Goal: Information Seeking & Learning: Learn about a topic

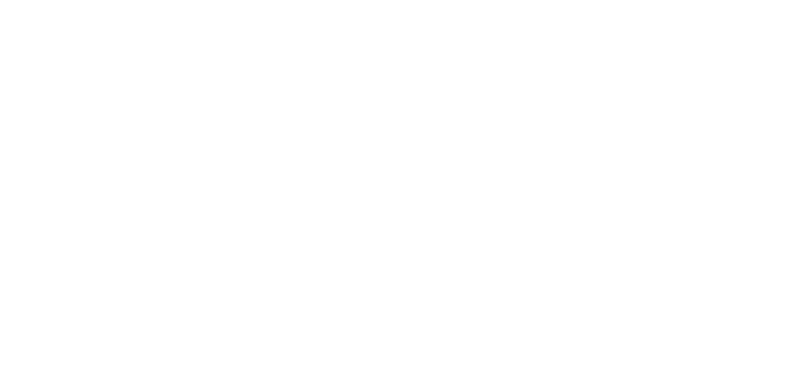
click at [535, 0] on html at bounding box center [406, 0] width 812 height 0
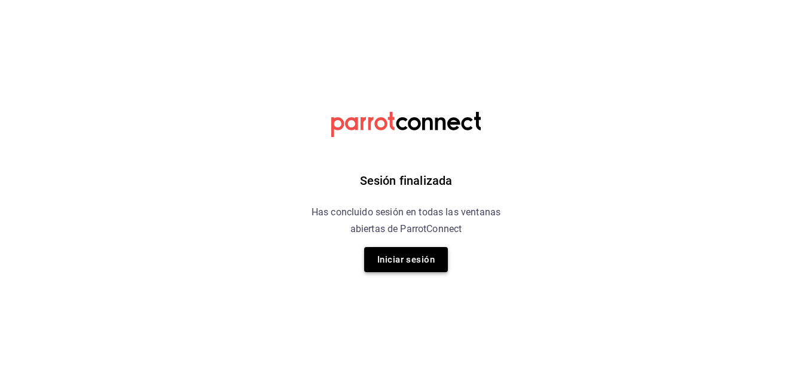
click at [434, 254] on button "Iniciar sesión" at bounding box center [406, 259] width 84 height 25
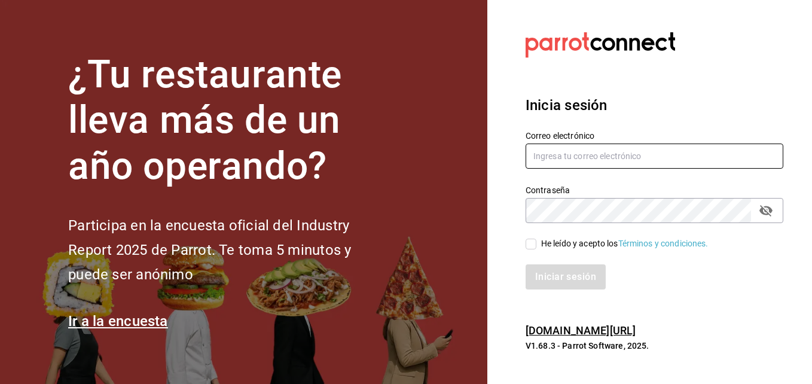
type input "Noe.espindola@costeno.com"
click at [529, 241] on input "He leído y acepto los Términos y condiciones." at bounding box center [531, 244] width 11 height 11
checkbox input "true"
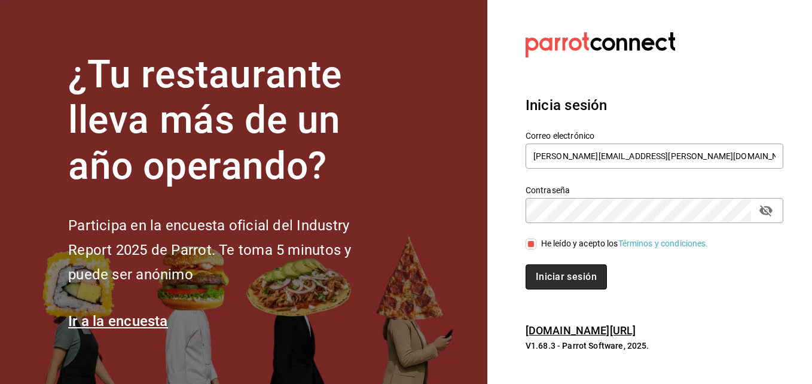
click at [551, 270] on button "Iniciar sesión" at bounding box center [566, 276] width 81 height 25
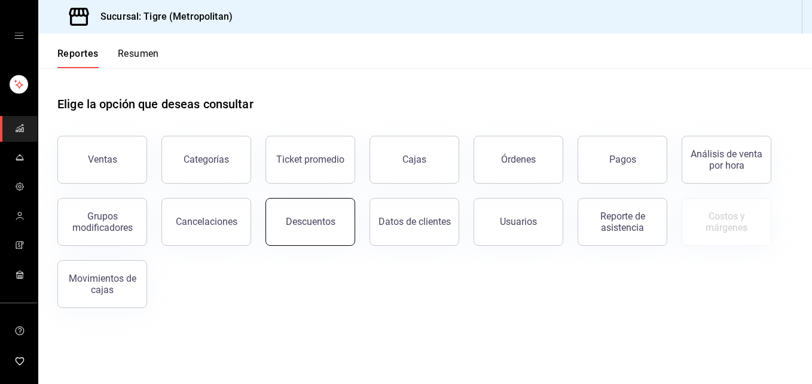
click at [312, 225] on div "Descuentos" at bounding box center [311, 221] width 50 height 11
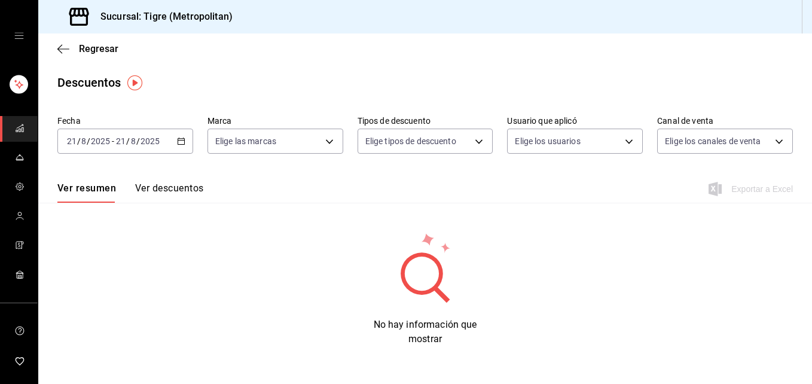
click at [179, 145] on div "[DATE] [DATE] - [DATE] [DATE]" at bounding box center [125, 141] width 136 height 25
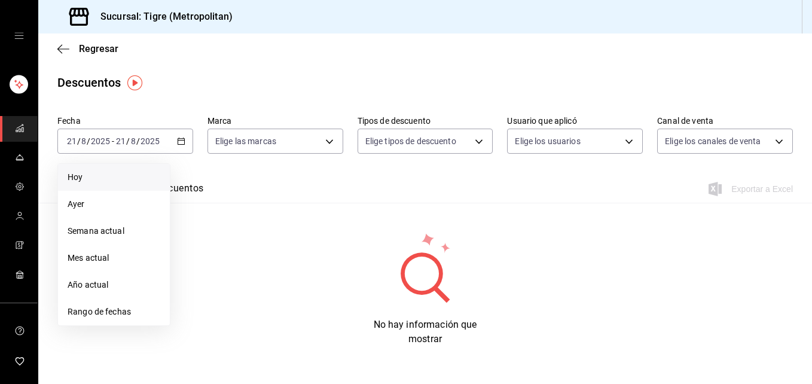
click at [129, 176] on span "Hoy" at bounding box center [114, 177] width 93 height 13
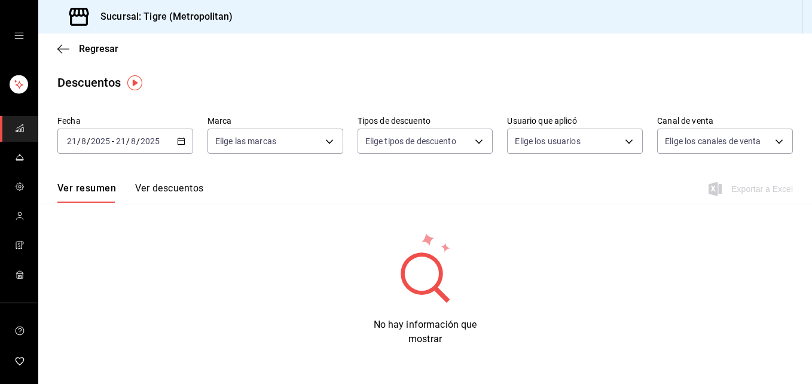
click at [180, 145] on \(Stroke\) "button" at bounding box center [181, 141] width 7 height 7
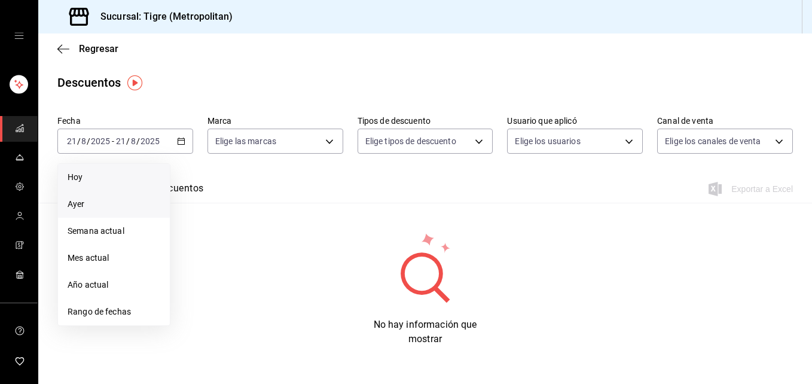
click at [123, 201] on span "Ayer" at bounding box center [114, 204] width 93 height 13
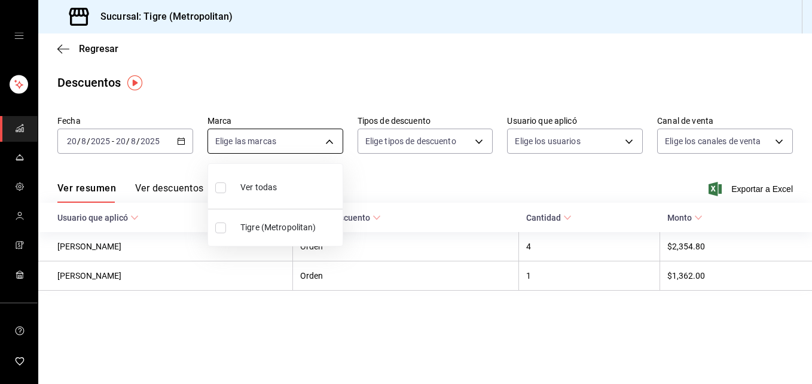
click at [327, 142] on body "Sucursal: Tigre (Metropolitan) Regresar Descuentos Fecha [DATE] [DATE] - [DATE]…" at bounding box center [406, 192] width 812 height 384
click at [217, 191] on input "checkbox" at bounding box center [220, 187] width 11 height 11
checkbox input "true"
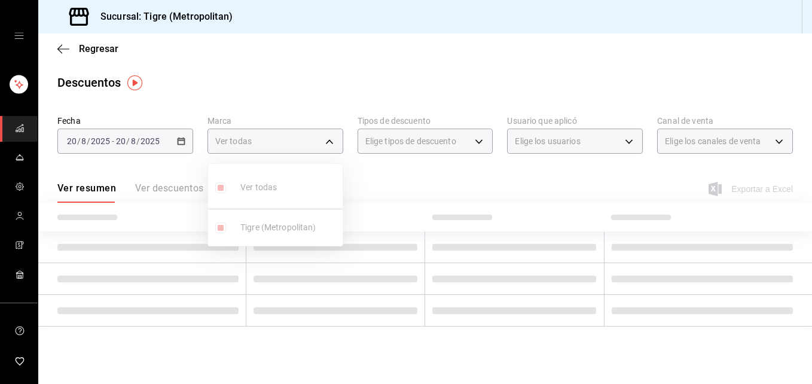
type input "d2a20516-989b-40fe-838d-c8b0b31ef0ff"
checkbox input "true"
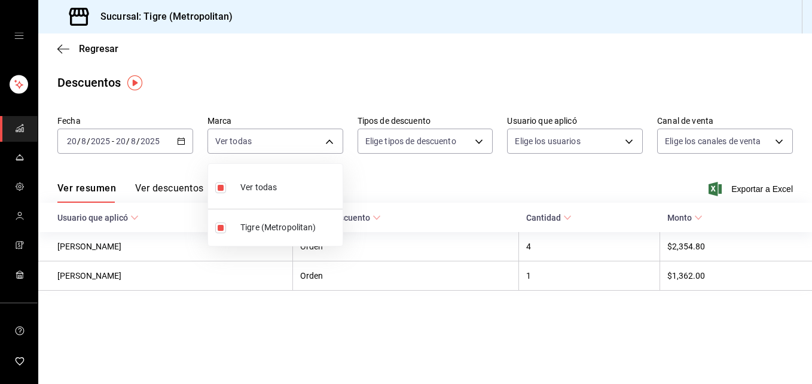
click at [478, 142] on div at bounding box center [406, 192] width 812 height 384
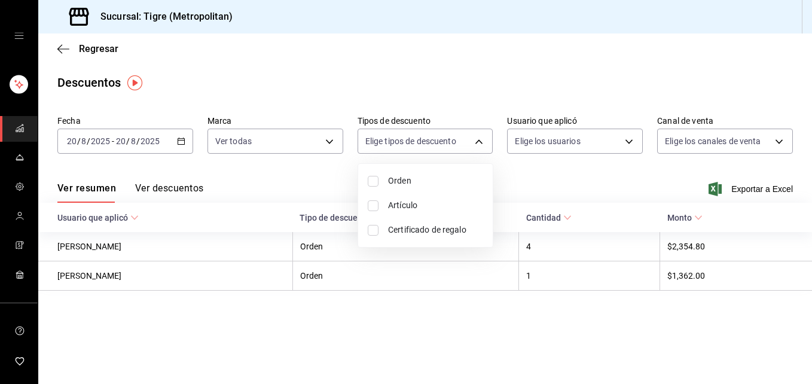
click at [478, 142] on body "Sucursal: Tigre (Metropolitan) Regresar Descuentos Fecha [DATE] [DATE] - [DATE]…" at bounding box center [406, 192] width 812 height 384
click at [374, 181] on input "checkbox" at bounding box center [373, 181] width 11 height 11
checkbox input "true"
type input "ORDER"
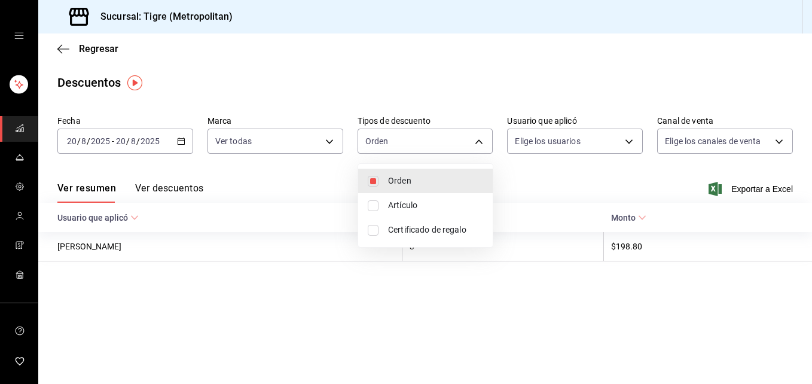
click at [374, 209] on input "checkbox" at bounding box center [373, 205] width 11 height 11
checkbox input "true"
type input "ORDER,ORDER_ITEM"
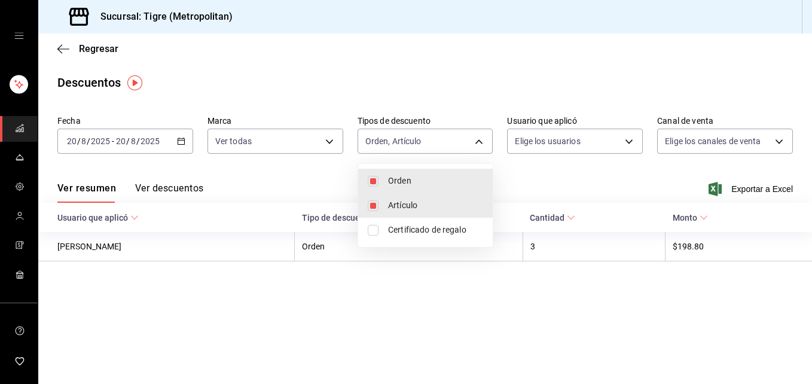
click at [374, 228] on input "checkbox" at bounding box center [373, 230] width 11 height 11
checkbox input "true"
type input "ORDER,ORDER_ITEM,CARD_REWARD"
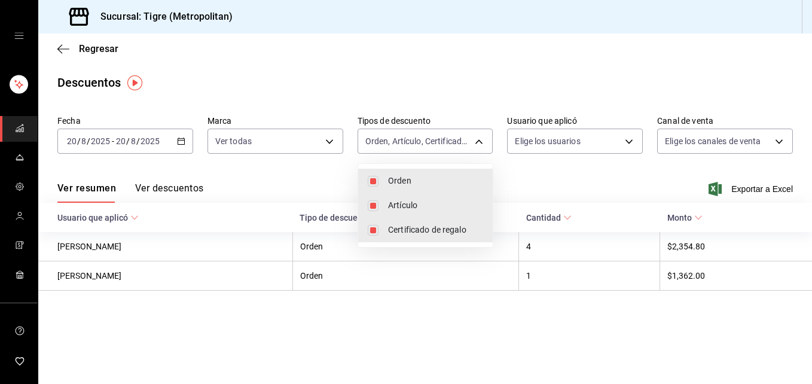
click at [615, 178] on div at bounding box center [406, 192] width 812 height 384
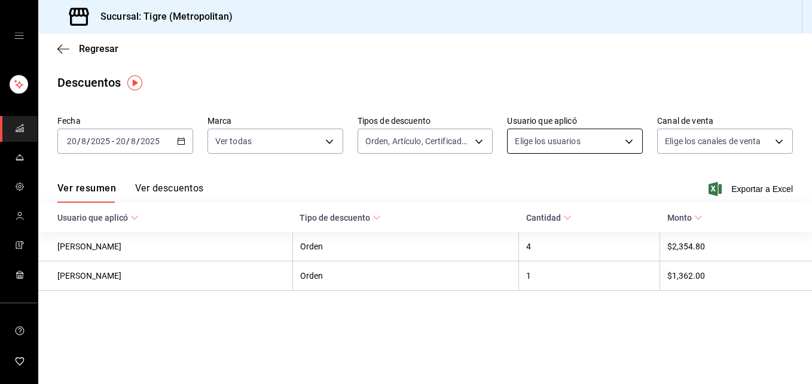
click at [630, 144] on body "Sucursal: Tigre (Metropolitan) Regresar Descuentos Fecha [DATE] [DATE] - [DATE]…" at bounding box center [406, 192] width 812 height 384
click at [629, 142] on body "Sucursal: Tigre (Metropolitan) Regresar Descuentos Fecha [DATE] [DATE] - [DATE]…" at bounding box center [406, 192] width 812 height 384
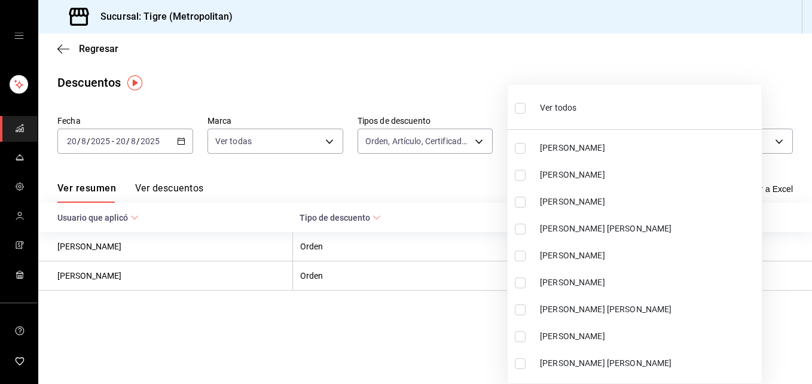
click at [520, 112] on input "checkbox" at bounding box center [520, 108] width 11 height 11
checkbox input "true"
click at [520, 108] on ul "Ver todos [PERSON_NAME] [PERSON_NAME] [PERSON_NAME] [PERSON_NAME] [PERSON_NAME]…" at bounding box center [635, 233] width 254 height 299
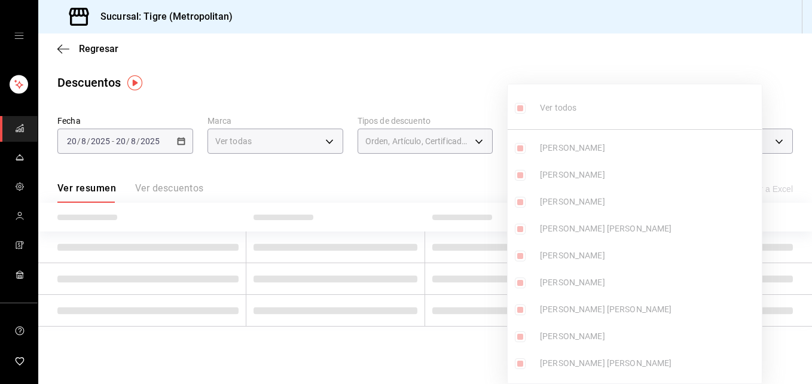
click at [620, 68] on div at bounding box center [406, 192] width 812 height 384
type input "18e892a9-eaf9-4871-afc4-8d447e07d2bf,43438308-8ef3-4b8b-af6e-b8b04586cb2b,d1f59…"
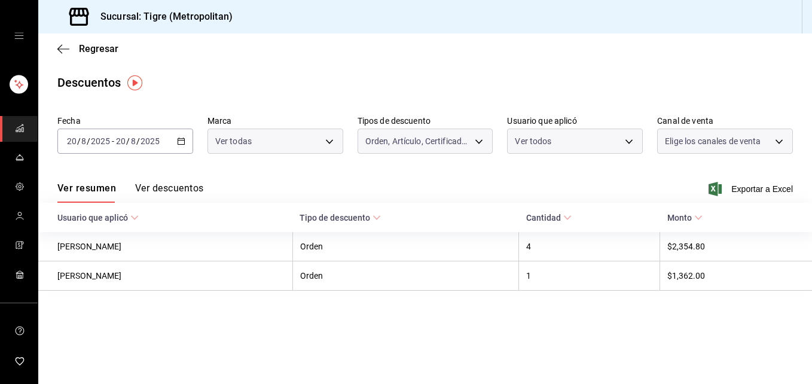
click at [778, 141] on body "Sucursal: Tigre (Metropolitan) Regresar Descuentos Fecha [DATE] [DATE] - [DATE]…" at bounding box center [406, 192] width 812 height 384
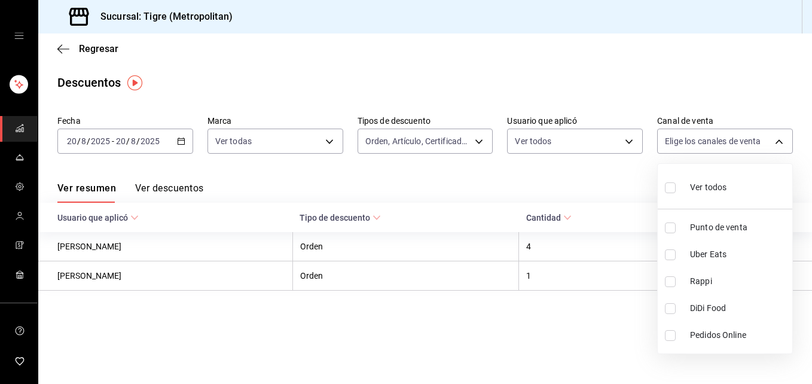
click at [671, 190] on input "checkbox" at bounding box center [670, 187] width 11 height 11
checkbox input "true"
type input "PARROT,UBER_EATS,RAPPI,DIDI_FOOD,ONLINE"
checkbox input "true"
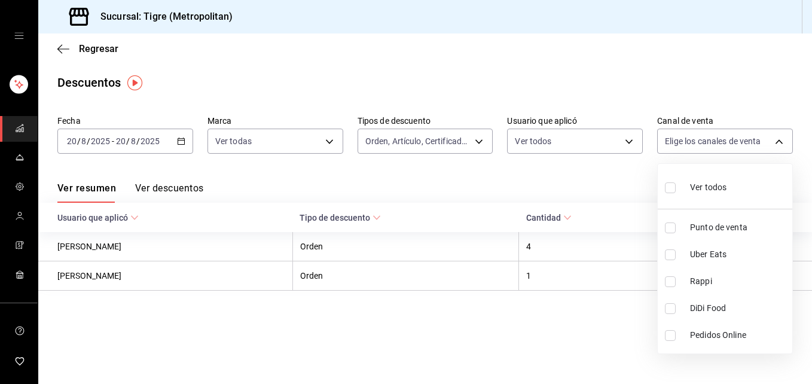
checkbox input "true"
click at [562, 181] on div at bounding box center [406, 192] width 812 height 384
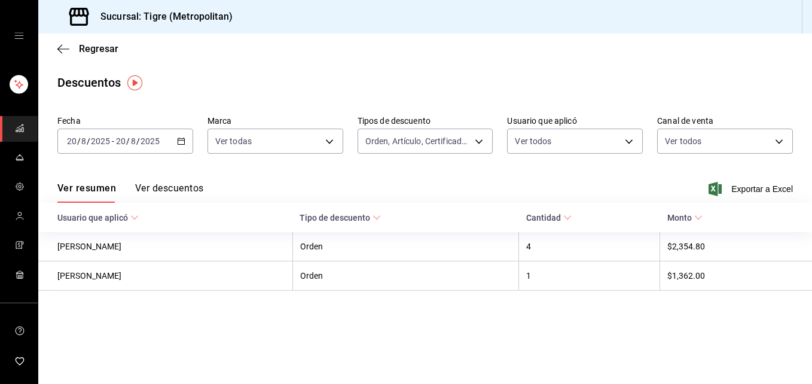
click at [170, 188] on button "Ver descuentos" at bounding box center [169, 192] width 68 height 20
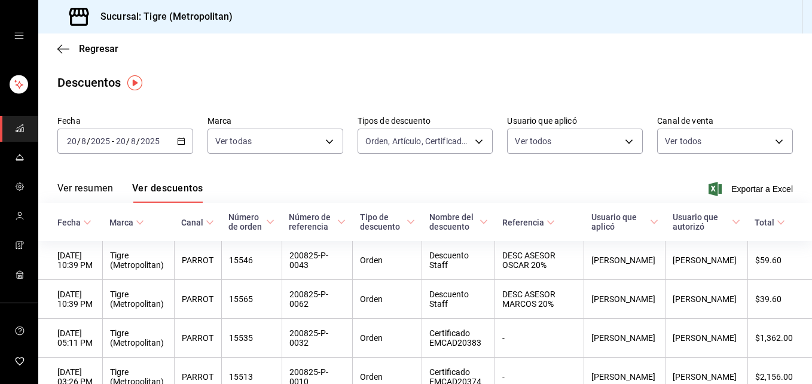
click at [177, 143] on icon "button" at bounding box center [181, 141] width 8 height 8
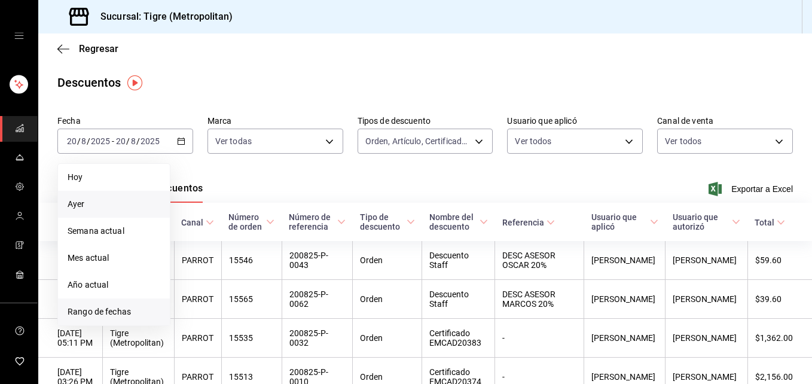
click at [72, 312] on span "Rango de fechas" at bounding box center [114, 312] width 93 height 13
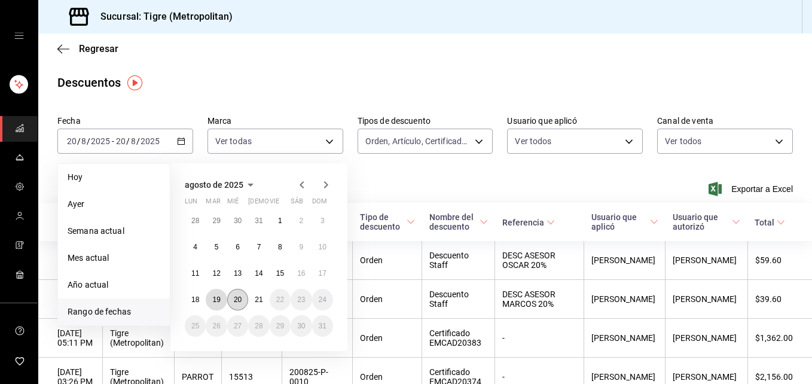
drag, startPoint x: 215, startPoint y: 298, endPoint x: 242, endPoint y: 303, distance: 26.9
click at [242, 303] on div "28 29 30 31 1 2 3 4 5 6 7 8 9 10 11 12 13 14 15 16 17 18 19 20 21 22 23 24 25 2…" at bounding box center [259, 273] width 148 height 127
click at [242, 303] on abbr "20" at bounding box center [238, 299] width 8 height 8
click at [222, 298] on button "19" at bounding box center [216, 300] width 21 height 22
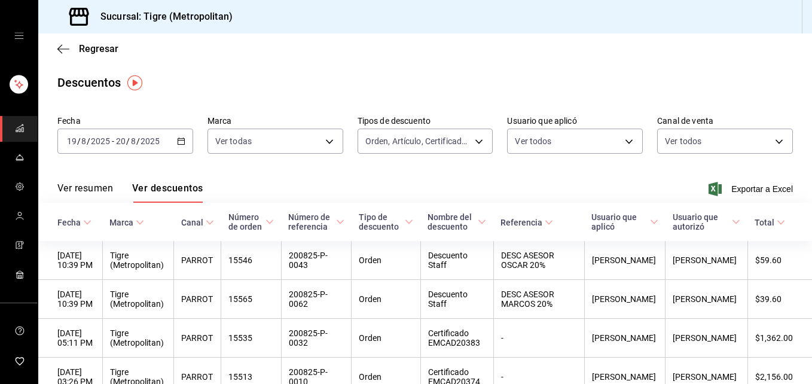
click at [178, 144] on icon "button" at bounding box center [181, 141] width 8 height 8
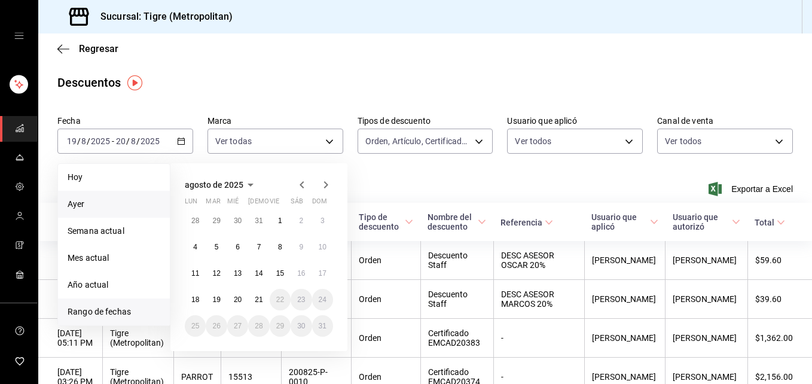
click at [133, 211] on li "Ayer" at bounding box center [114, 204] width 112 height 27
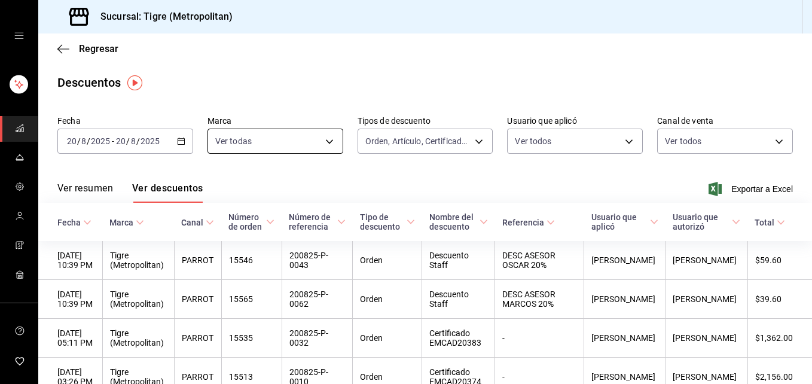
click at [327, 141] on body "Sucursal: Tigre (Metropolitan) Regresar Descuentos Fecha [DATE] [DATE] - [DATE]…" at bounding box center [406, 192] width 812 height 384
click at [372, 166] on div at bounding box center [406, 192] width 812 height 384
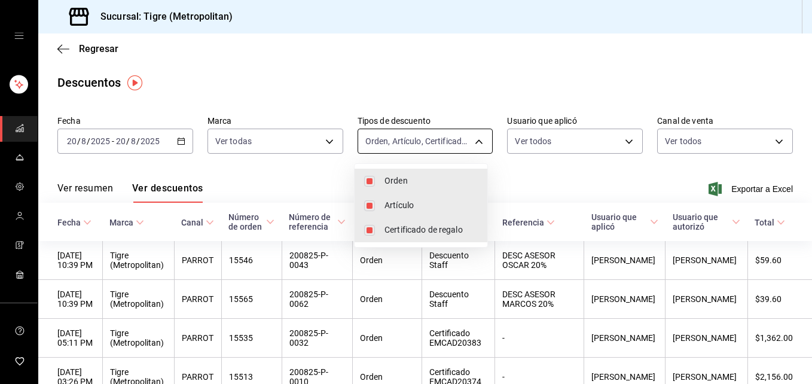
click at [476, 142] on body "Sucursal: Tigre (Metropolitan) Regresar Descuentos Fecha [DATE] [DATE] - [DATE]…" at bounding box center [406, 192] width 812 height 384
click at [576, 185] on div at bounding box center [406, 192] width 812 height 384
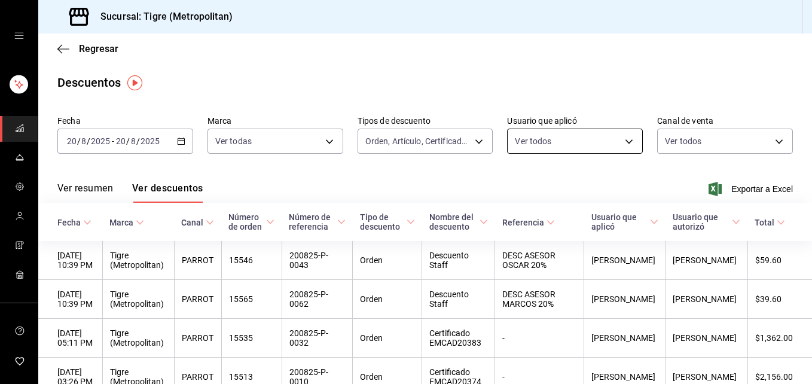
click at [621, 144] on body "Sucursal: Tigre (Metropolitan) Regresar Descuentos Fecha [DATE] [DATE] - [DATE]…" at bounding box center [406, 192] width 812 height 384
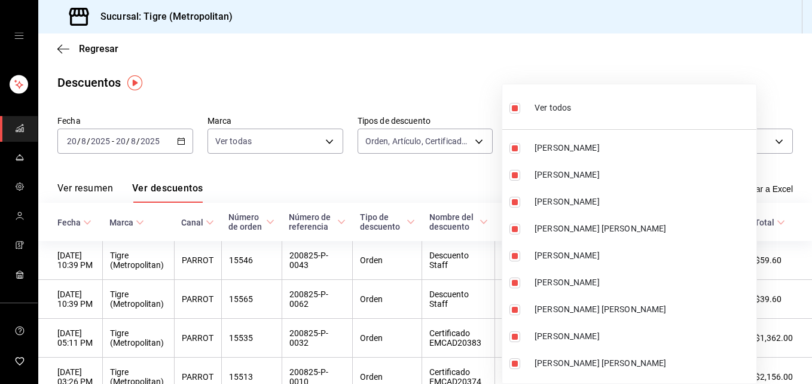
click at [694, 52] on div at bounding box center [406, 192] width 812 height 384
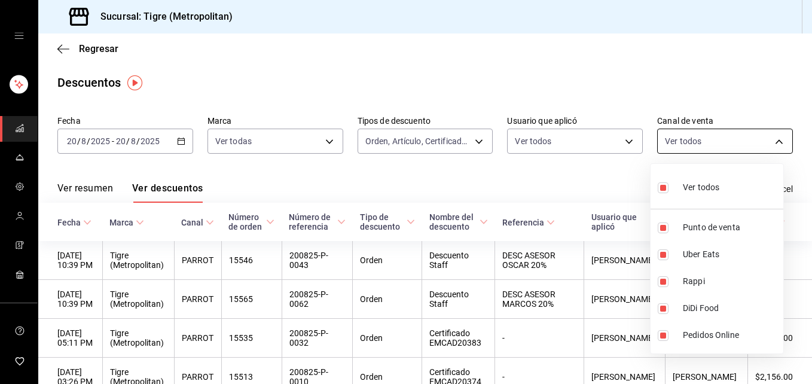
click at [769, 144] on body "Sucursal: Tigre (Metropolitan) Regresar Descuentos Fecha [DATE] [DATE] - [DATE]…" at bounding box center [406, 192] width 812 height 384
click at [752, 101] on div at bounding box center [406, 192] width 812 height 384
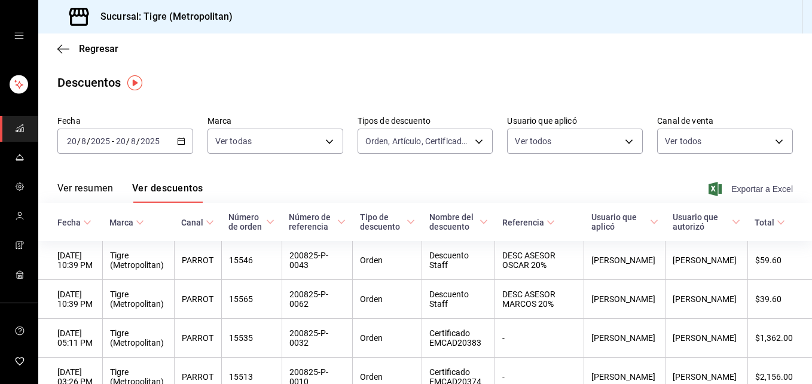
click at [730, 191] on span "Exportar a Excel" at bounding box center [752, 189] width 82 height 14
click at [749, 193] on span "Exportar a Excel" at bounding box center [752, 189] width 82 height 14
click at [59, 47] on icon "button" at bounding box center [63, 49] width 12 height 11
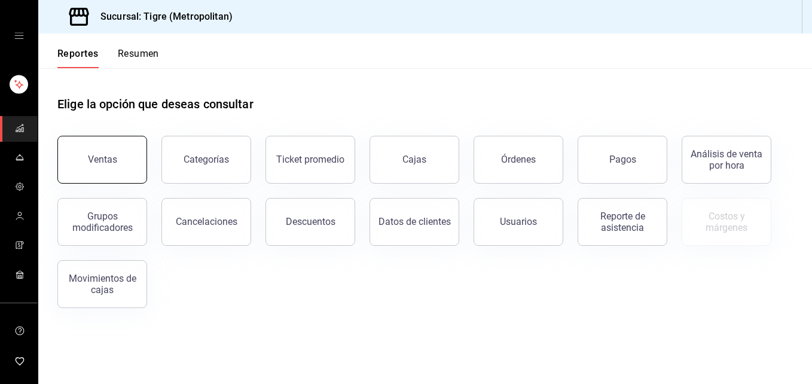
click at [113, 158] on div "Ventas" at bounding box center [102, 159] width 29 height 11
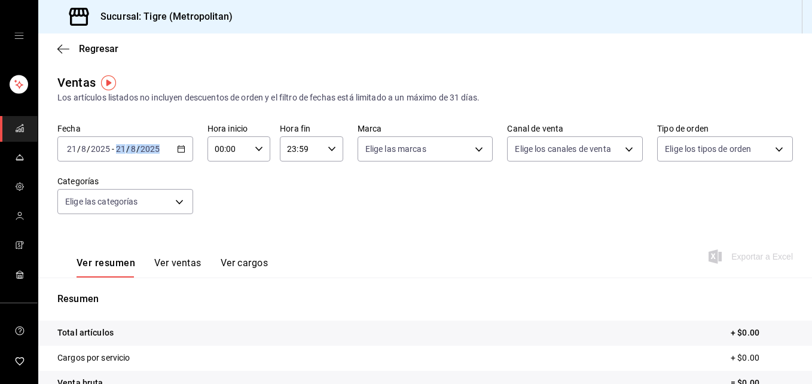
drag, startPoint x: 113, startPoint y: 158, endPoint x: 179, endPoint y: 151, distance: 66.7
click at [179, 151] on div "[DATE] [DATE] - [DATE] [DATE]" at bounding box center [125, 148] width 136 height 25
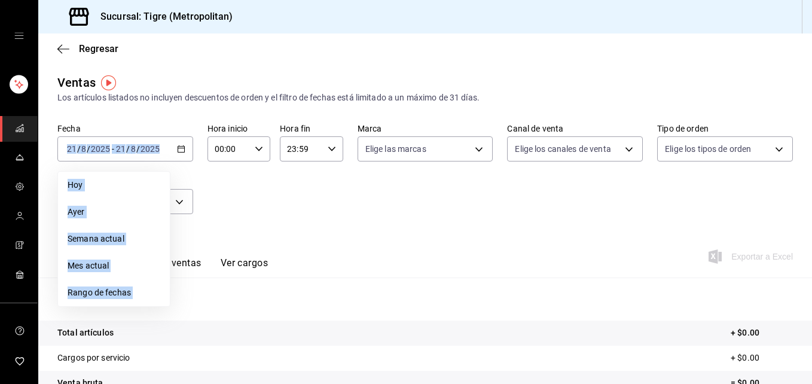
click at [244, 193] on div "Fecha [DATE] [DATE] - [DATE] [DATE] [PERSON_NAME] Semana actual Mes actual Rang…" at bounding box center [425, 175] width 736 height 105
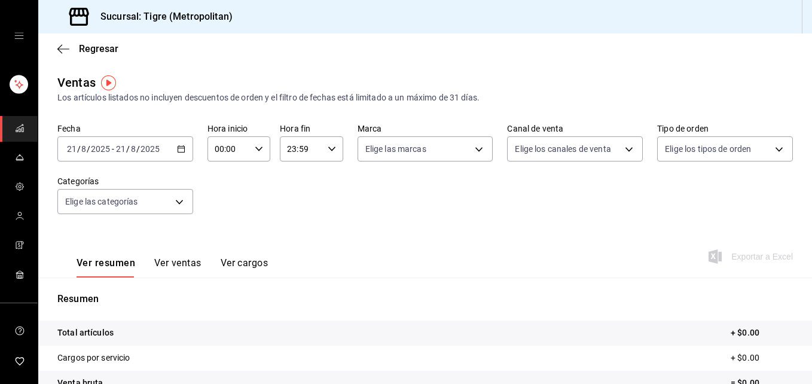
click at [181, 150] on icon "button" at bounding box center [181, 149] width 8 height 8
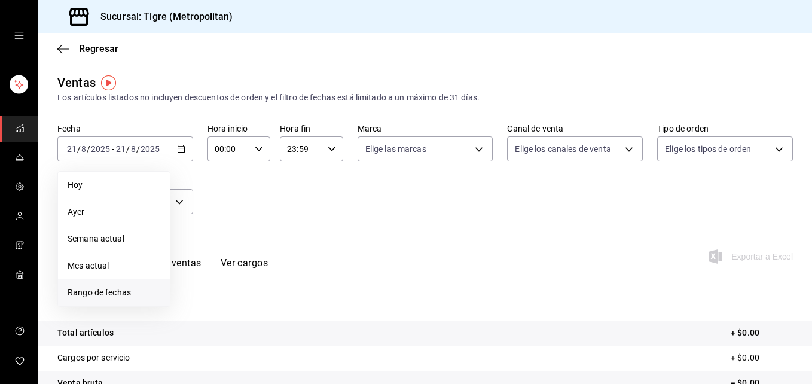
click at [137, 291] on span "Rango de fechas" at bounding box center [114, 292] width 93 height 13
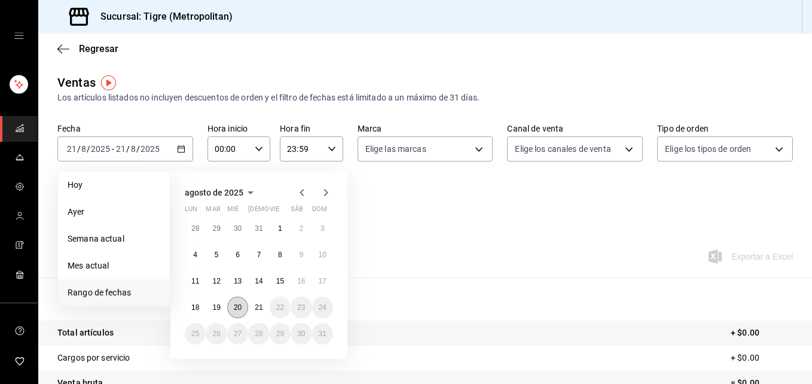
click at [237, 310] on abbr "20" at bounding box center [238, 307] width 8 height 8
click at [256, 311] on abbr "21" at bounding box center [259, 307] width 8 height 8
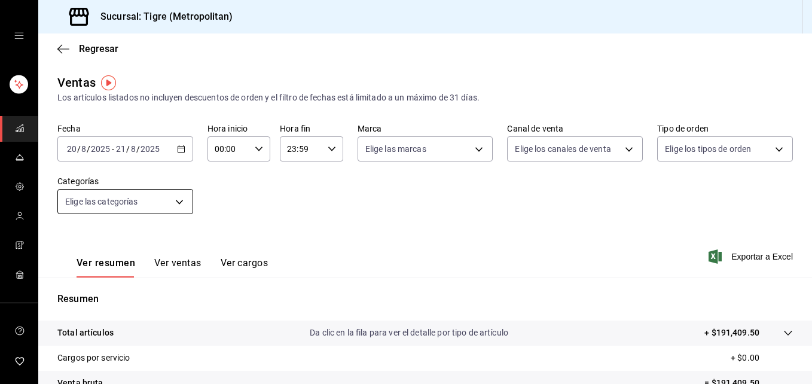
click at [176, 202] on body "Sucursal: Tigre (Metropolitan) Regresar Ventas Los artículos listados no incluy…" at bounding box center [406, 192] width 812 height 384
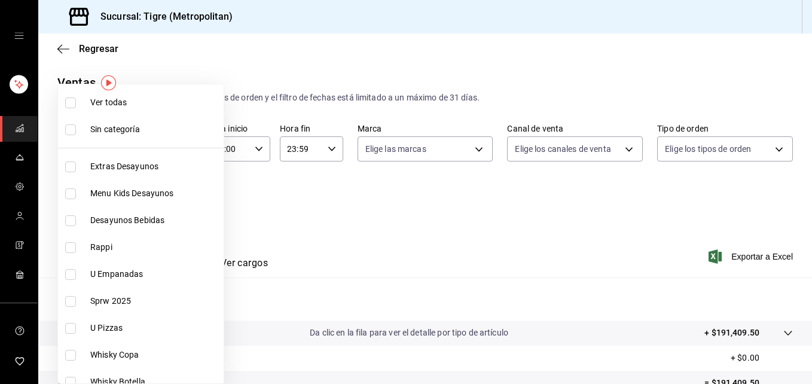
click at [69, 103] on input "checkbox" at bounding box center [70, 102] width 11 height 11
checkbox input "true"
type input "95de3a49-3e71-4222-9a00-2b077991daeb,0ce31c32-a5a6-498b-be74-31ce48fb35ae,30be1…"
checkbox input "true"
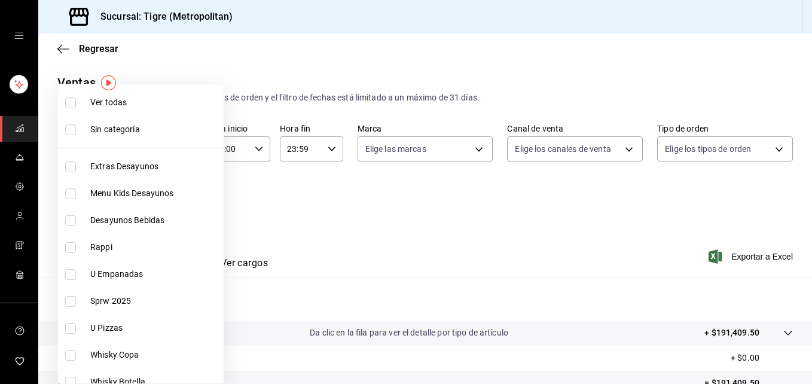
checkbox input "true"
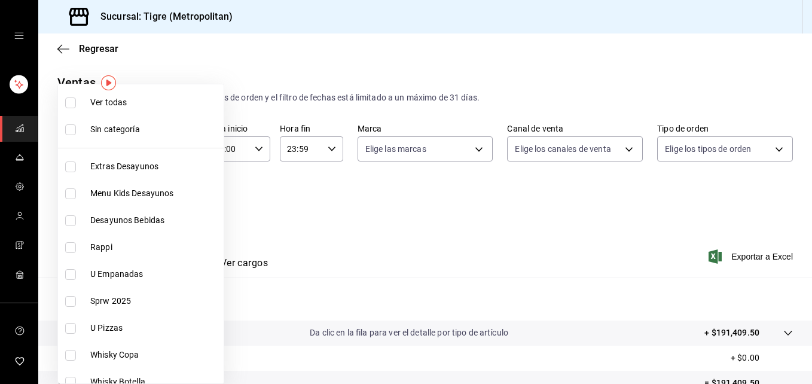
checkbox input "true"
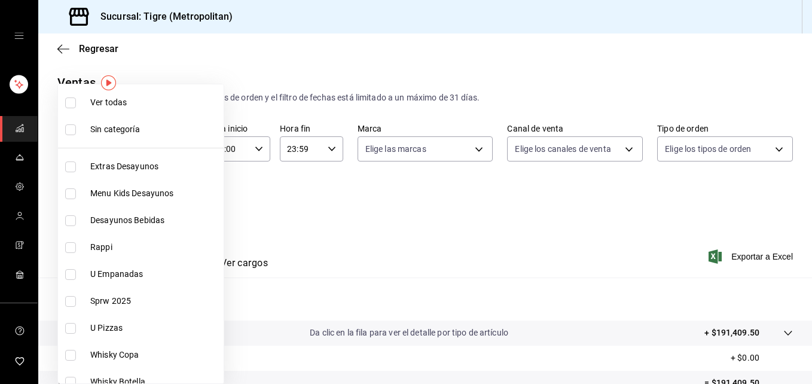
checkbox input "true"
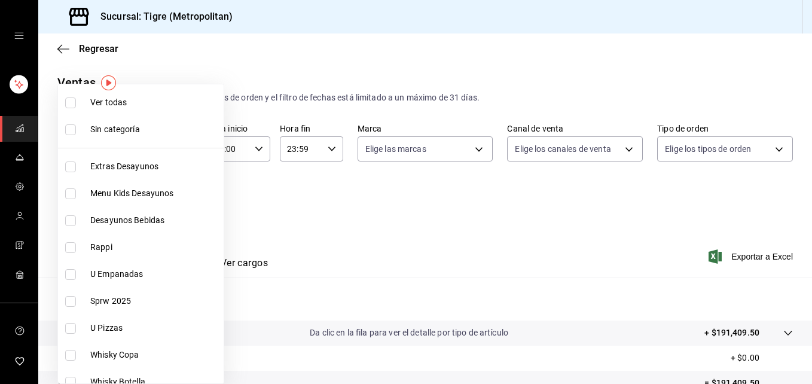
checkbox input "true"
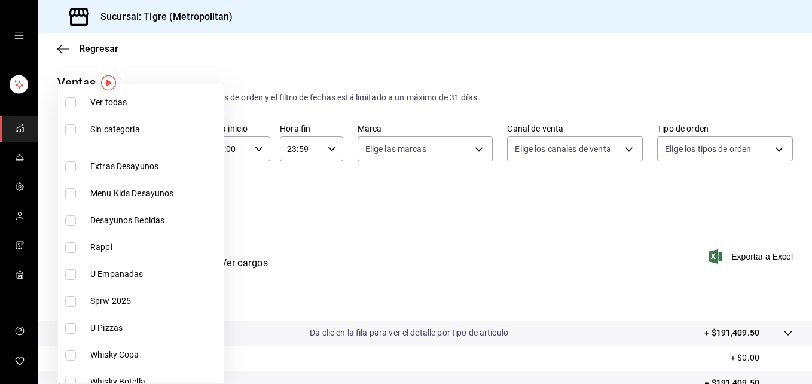
checkbox input "true"
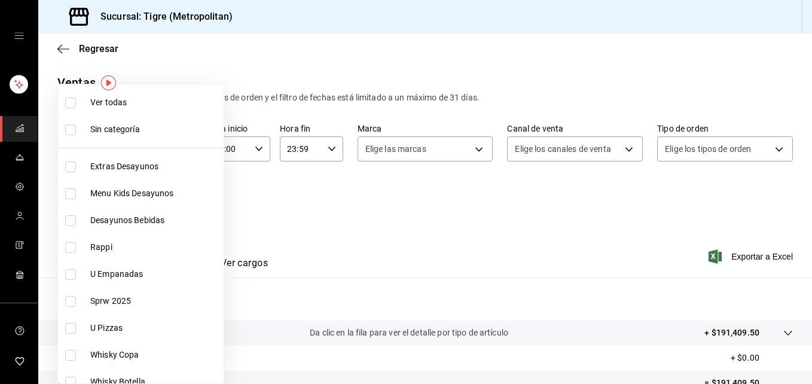
checkbox input "true"
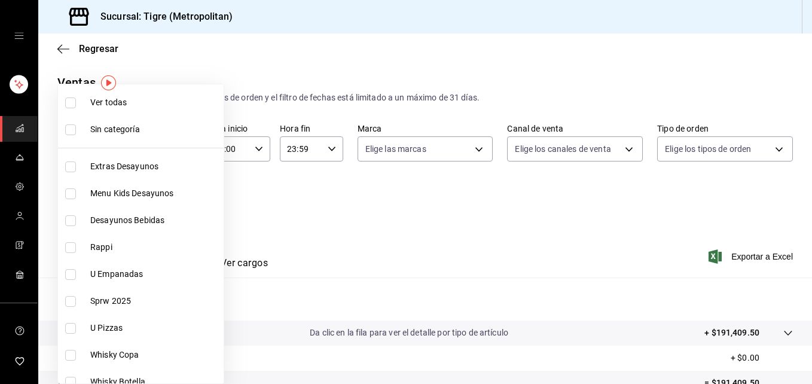
checkbox input "true"
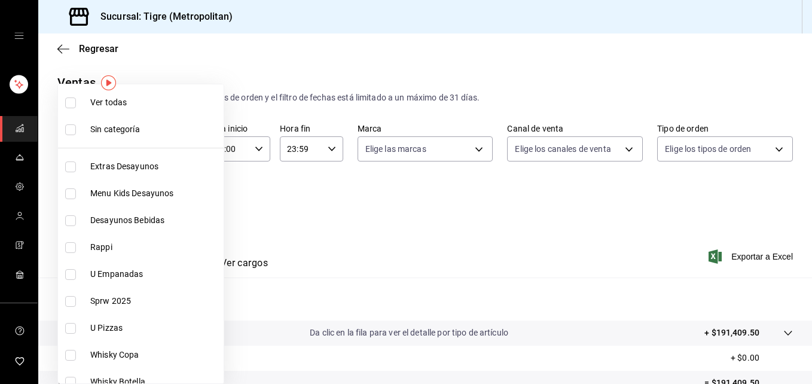
checkbox input "true"
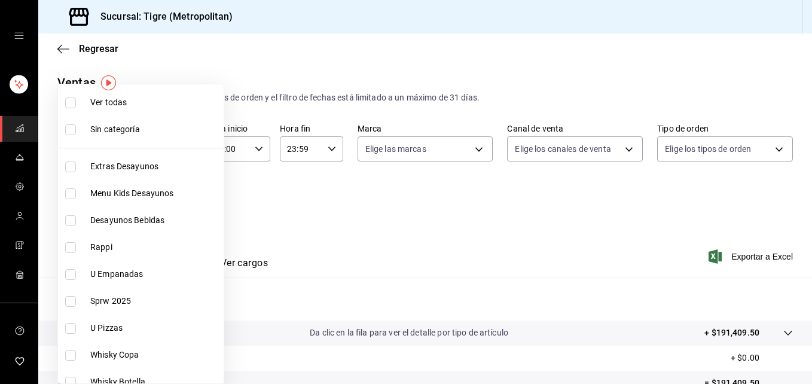
checkbox input "true"
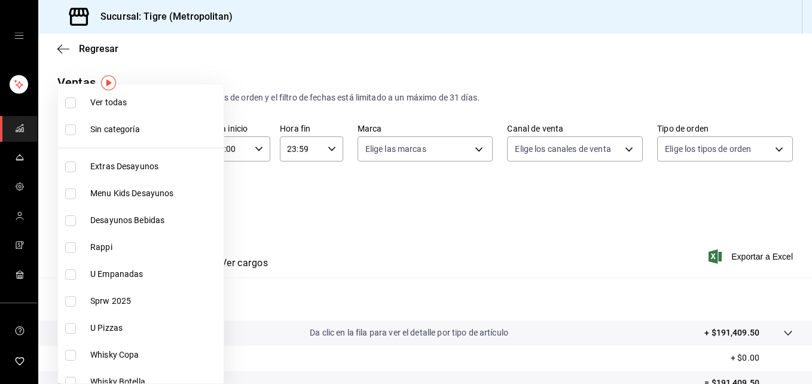
checkbox input "true"
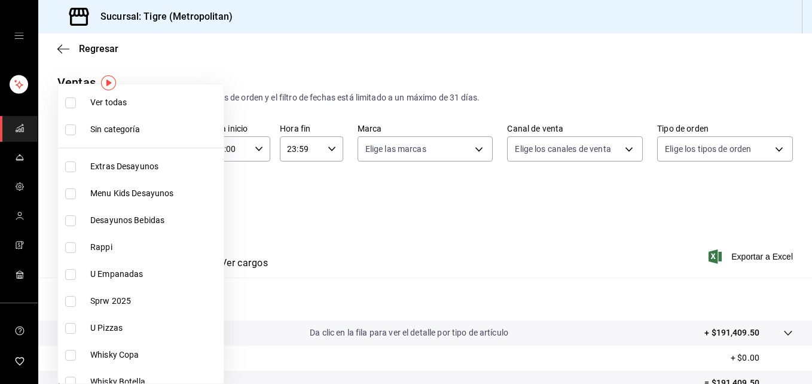
checkbox input "true"
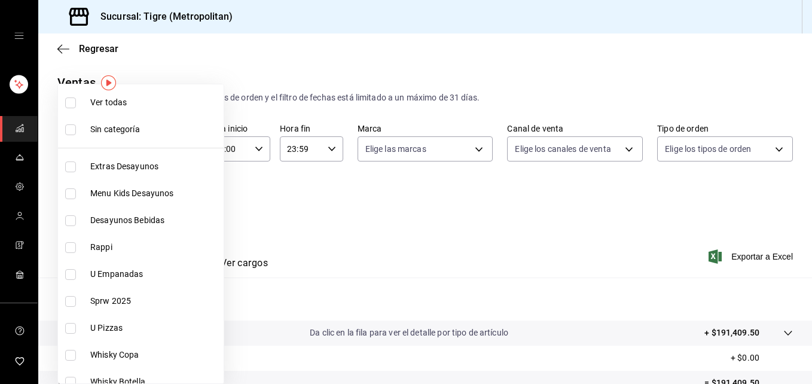
checkbox input "true"
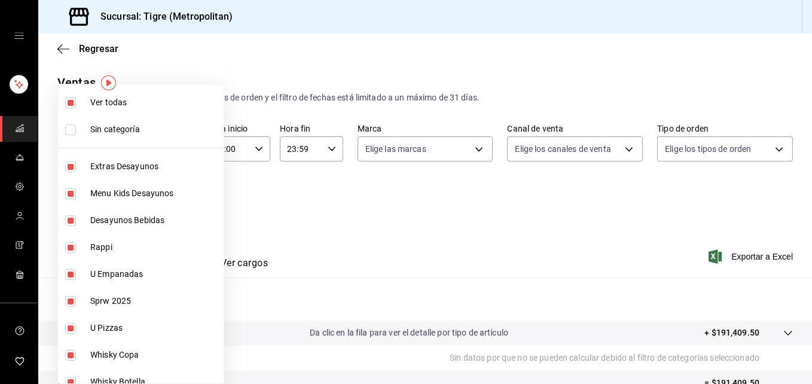
click at [274, 211] on div at bounding box center [406, 192] width 812 height 384
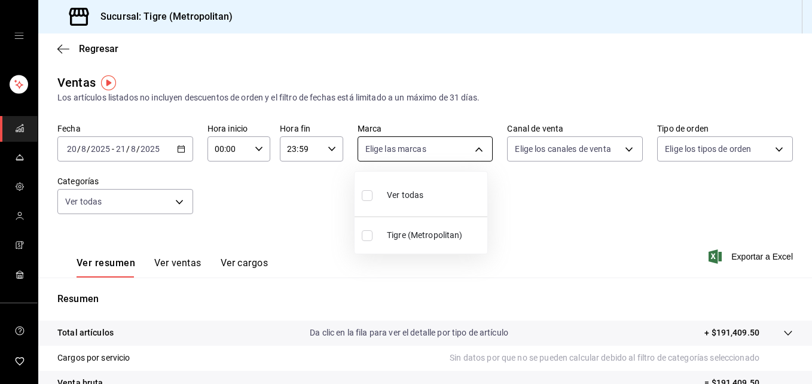
click at [472, 153] on body "Sucursal: Tigre (Metropolitan) Regresar Ventas Los artículos listados no incluy…" at bounding box center [406, 192] width 812 height 384
click at [367, 196] on input "checkbox" at bounding box center [367, 195] width 11 height 11
checkbox input "true"
type input "d2a20516-989b-40fe-838d-c8b0b31ef0ff"
checkbox input "true"
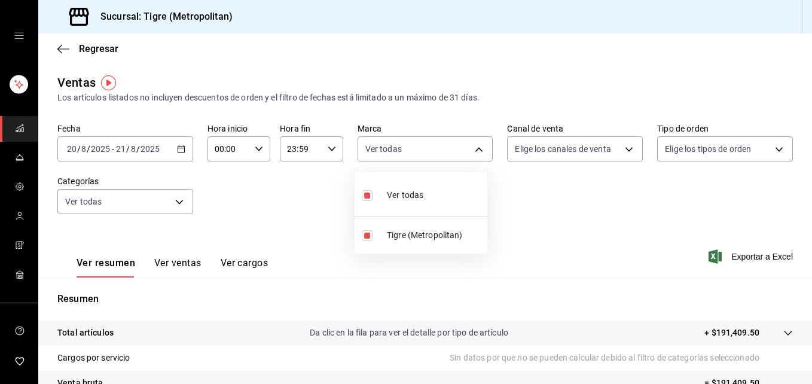
click at [620, 151] on div at bounding box center [406, 192] width 812 height 384
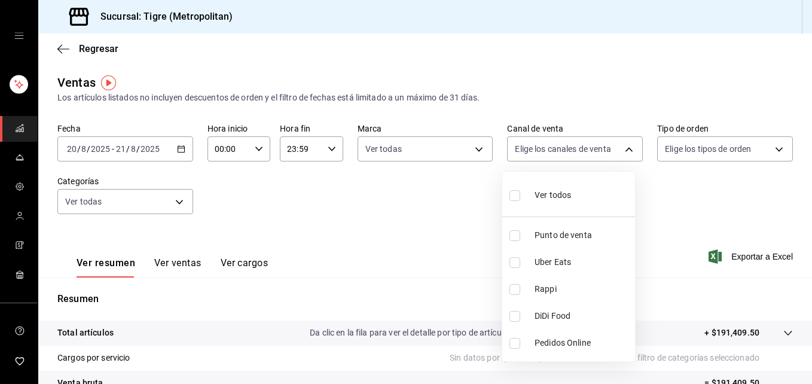
click at [620, 151] on body "Sucursal: Tigre (Metropolitan) Regresar Ventas Los artículos listados no incluy…" at bounding box center [406, 192] width 812 height 384
click at [514, 193] on input "checkbox" at bounding box center [515, 195] width 11 height 11
checkbox input "true"
type input "PARROT,UBER_EATS,RAPPI,DIDI_FOOD,ONLINE"
checkbox input "true"
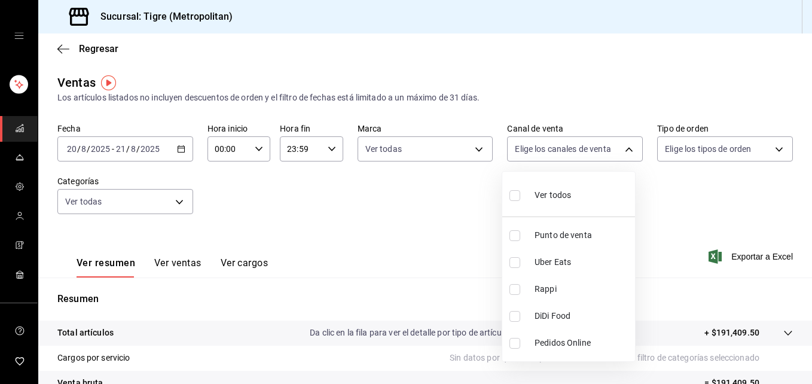
checkbox input "true"
click at [758, 191] on div at bounding box center [406, 192] width 812 height 384
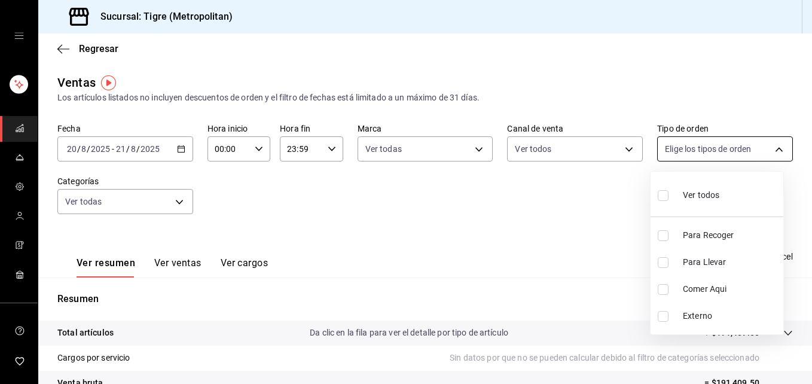
click at [770, 151] on body "Sucursal: Tigre (Metropolitan) Regresar Ventas Los artículos listados no incluy…" at bounding box center [406, 192] width 812 height 384
click at [660, 197] on input "checkbox" at bounding box center [663, 195] width 11 height 11
checkbox input "true"
type input "f7df4de8-9964-48c4-9e53-dd040d652eda,4cfece08-abf2-465c-953c-59dc98a97bb2,5a16a…"
checkbox input "true"
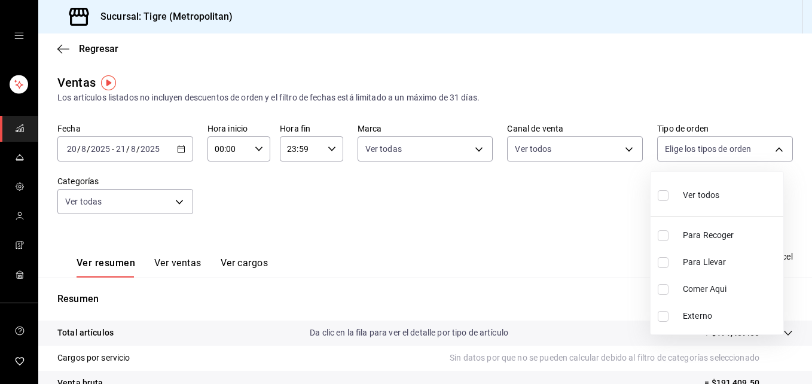
checkbox input "true"
click at [501, 300] on div at bounding box center [406, 192] width 812 height 384
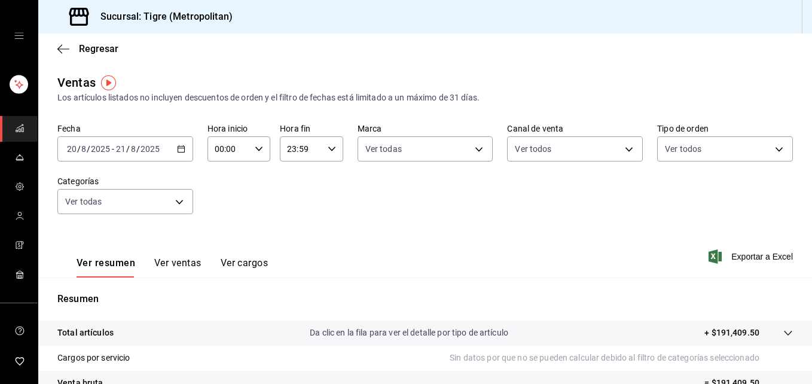
click at [461, 195] on div "Fecha [DATE] [DATE] - [DATE] [DATE] Hora inicio 00:00 Hora inicio Hora fin 23:5…" at bounding box center [425, 175] width 736 height 105
click at [783, 334] on icon at bounding box center [788, 333] width 10 height 10
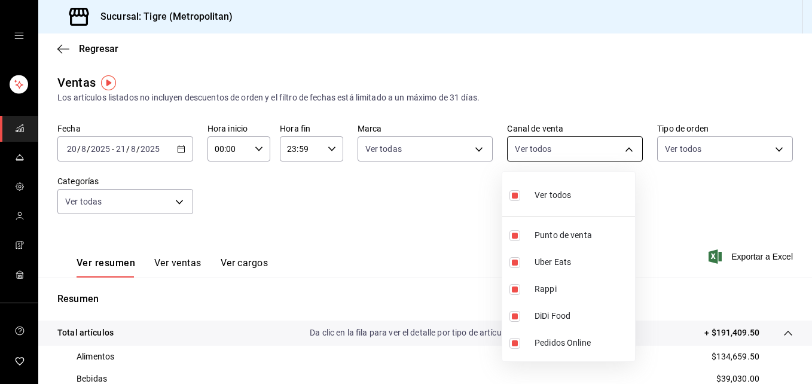
click at [623, 148] on body "Sucursal: Tigre (Metropolitan) Regresar Ventas Los artículos listados no incluy…" at bounding box center [406, 192] width 812 height 384
click at [681, 179] on div at bounding box center [406, 192] width 812 height 384
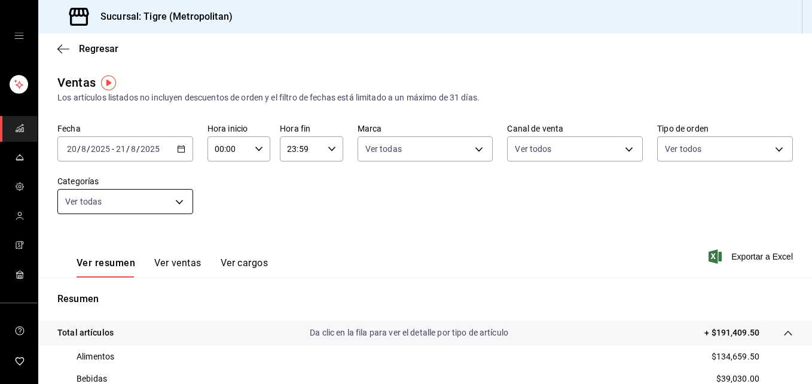
click at [177, 208] on body "Sucursal: Tigre (Metropolitan) Regresar Ventas Los artículos listados no incluy…" at bounding box center [406, 192] width 812 height 384
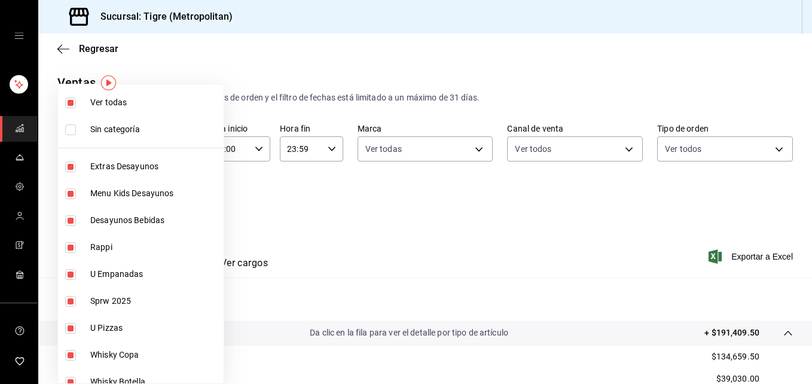
click at [66, 108] on input "checkbox" at bounding box center [70, 102] width 11 height 11
checkbox input "false"
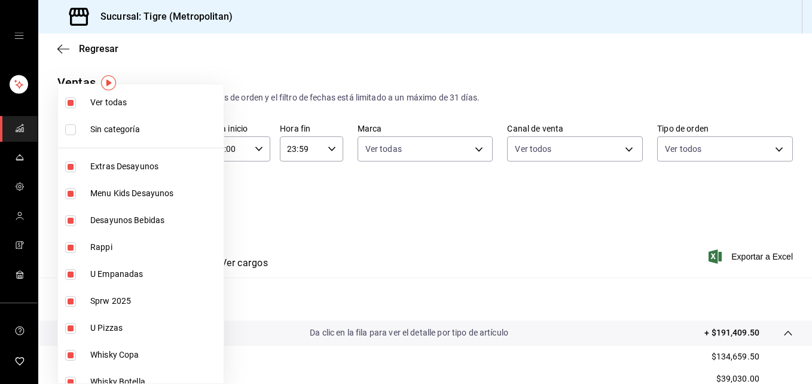
checkbox input "false"
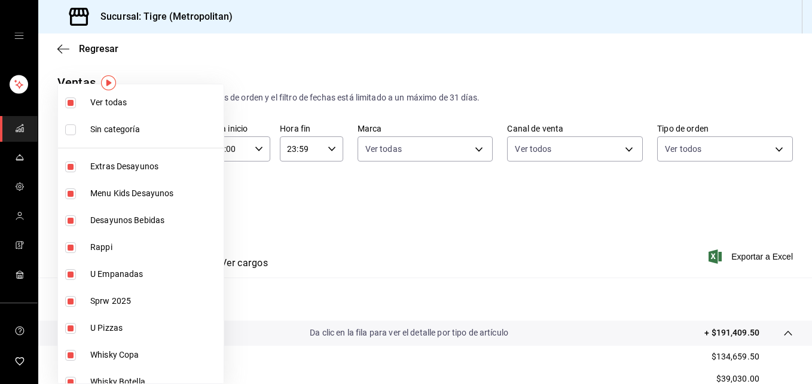
checkbox input "false"
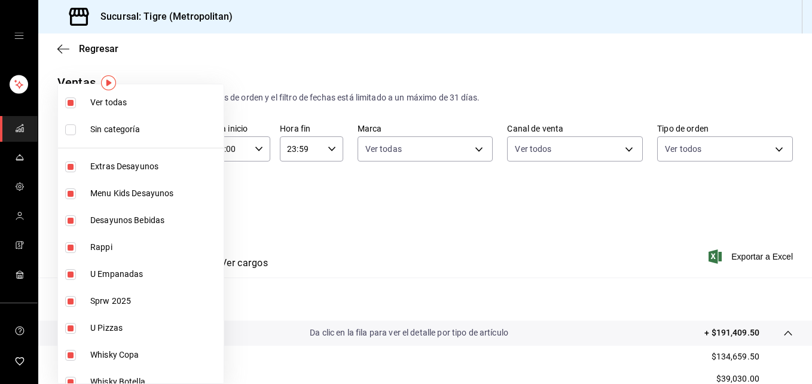
checkbox input "false"
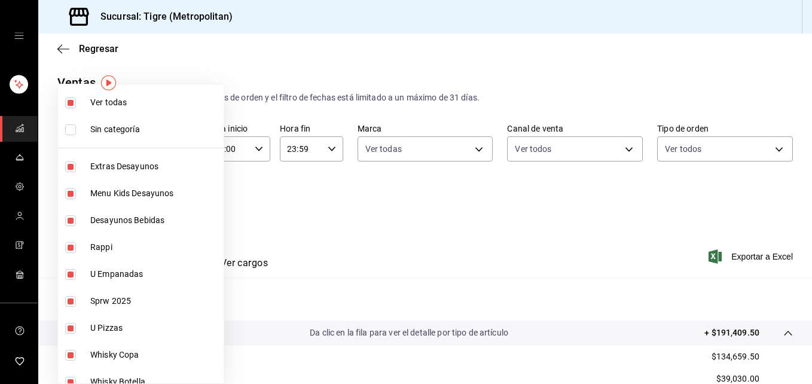
checkbox input "false"
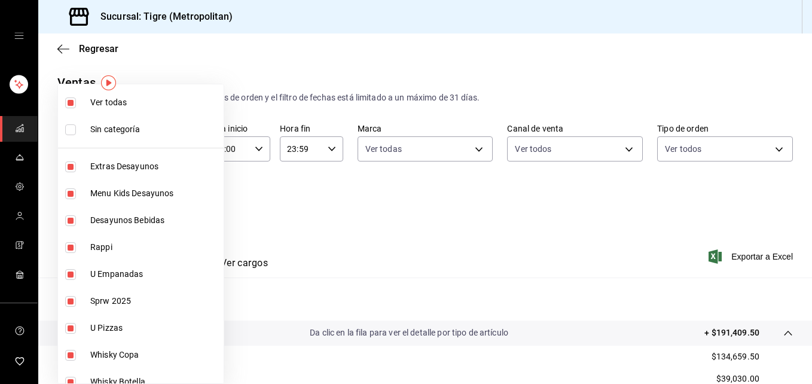
checkbox input "false"
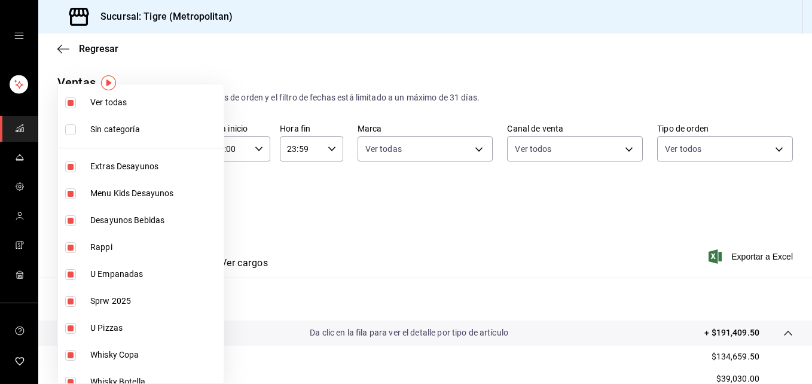
checkbox input "false"
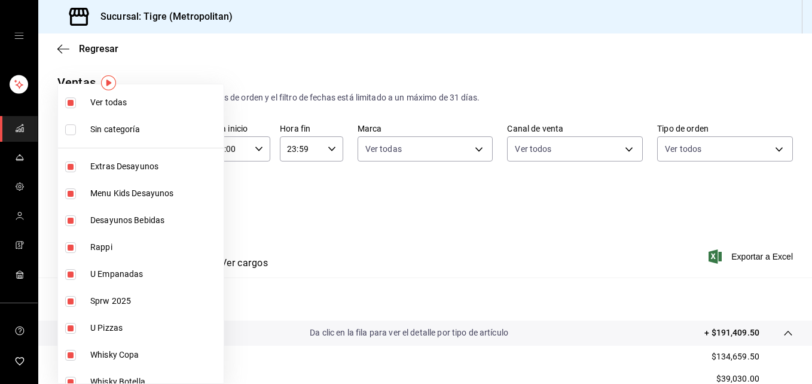
checkbox input "false"
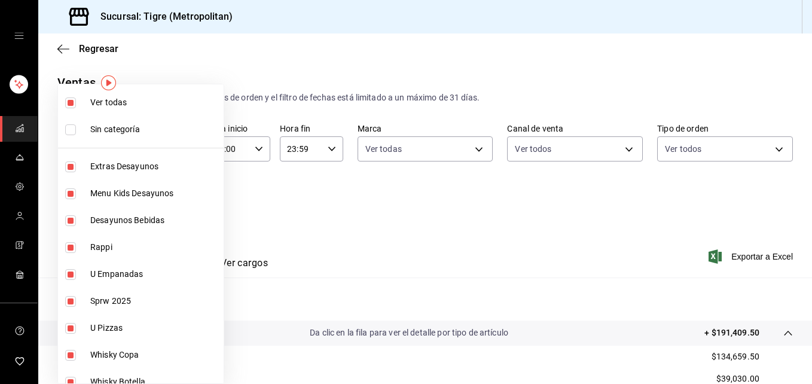
checkbox input "false"
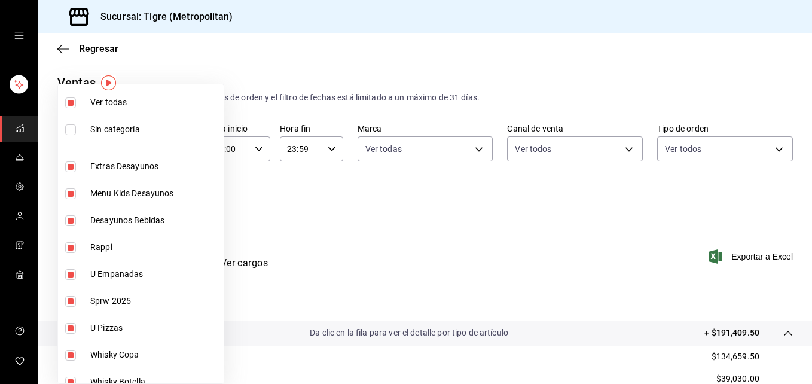
checkbox input "false"
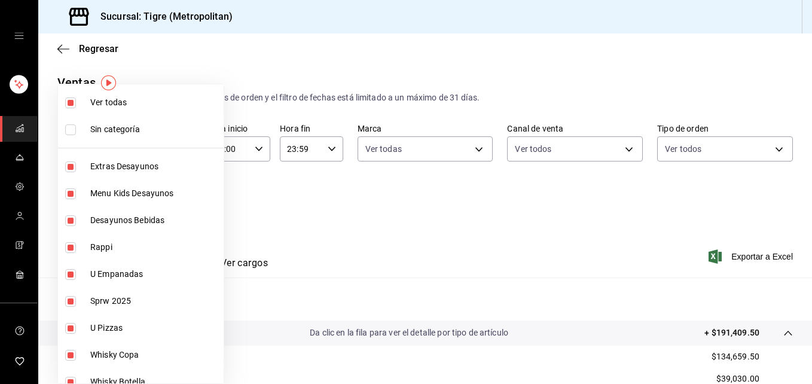
checkbox input "false"
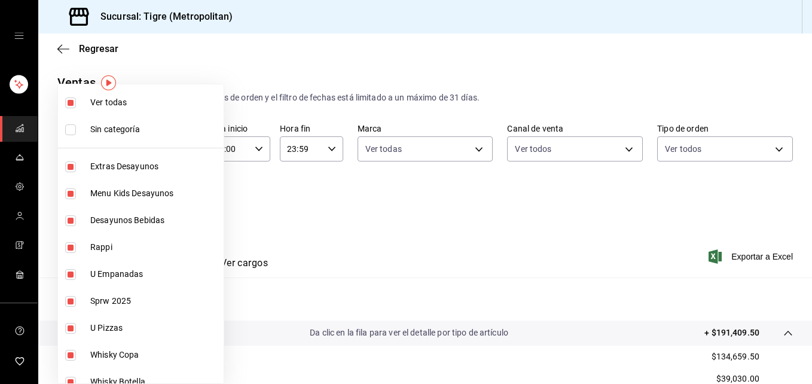
checkbox input "false"
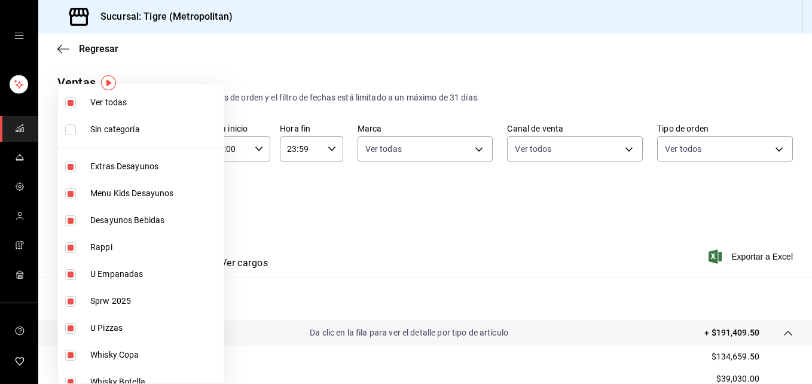
checkbox input "false"
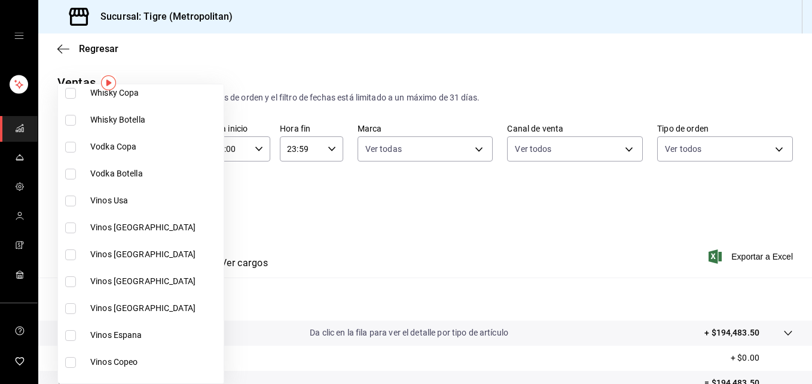
click at [71, 202] on input "checkbox" at bounding box center [70, 201] width 11 height 11
checkbox input "true"
type input "0d350b28-2fd3-479d-aea3-3b197f57f2a2"
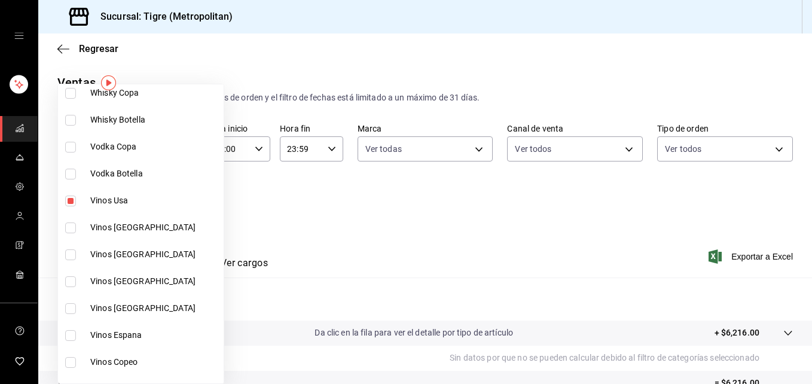
click at [70, 224] on input "checkbox" at bounding box center [70, 227] width 11 height 11
checkbox input "true"
type input "0d350b28-2fd3-479d-aea3-3b197f57f2a2,6cc0ca04-caef-4251-9f5a-60f930f66248"
click at [68, 254] on input "checkbox" at bounding box center [70, 254] width 11 height 11
checkbox input "true"
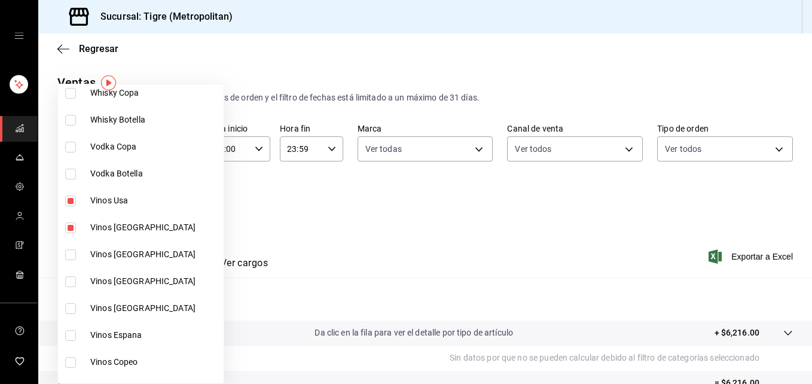
type input "0d350b28-2fd3-479d-aea3-3b197f57f2a2,6cc0ca04-caef-4251-9f5a-60f930f66248,d5951…"
click at [72, 285] on input "checkbox" at bounding box center [70, 281] width 11 height 11
checkbox input "true"
type input "0d350b28-2fd3-479d-aea3-3b197f57f2a2,6cc0ca04-caef-4251-9f5a-60f930f66248,d5951…"
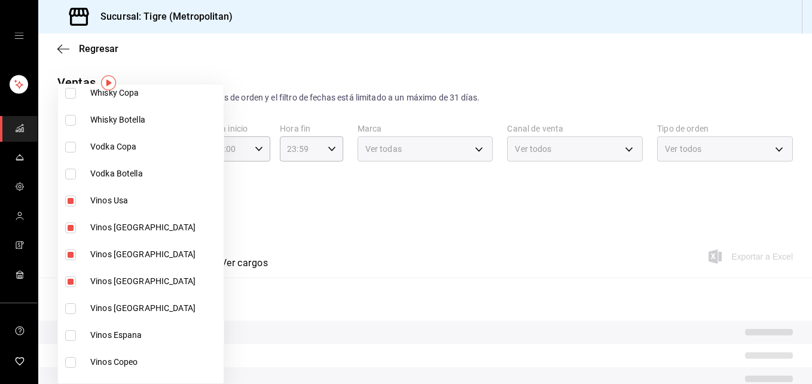
click at [70, 307] on input "checkbox" at bounding box center [70, 308] width 11 height 11
checkbox input "true"
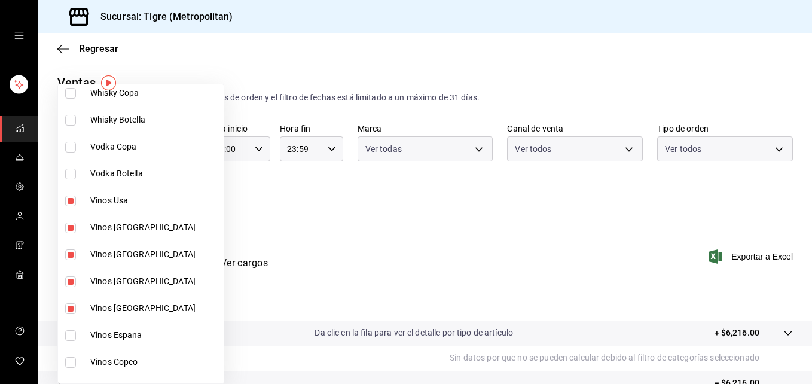
type input "0d350b28-2fd3-479d-aea3-3b197f57f2a2,6cc0ca04-caef-4251-9f5a-60f930f66248,d5951…"
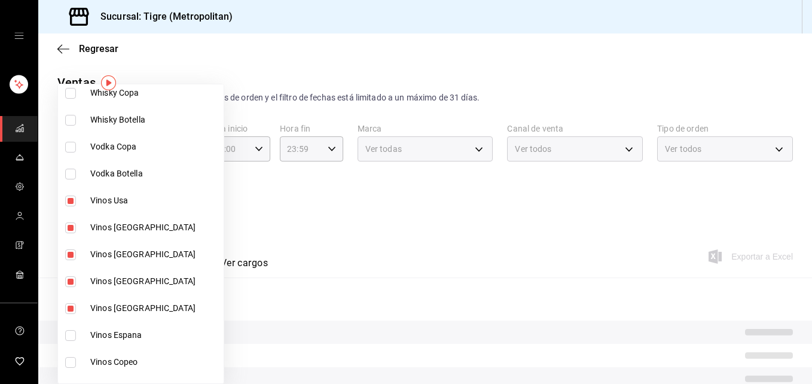
click at [70, 335] on input "checkbox" at bounding box center [70, 335] width 11 height 11
checkbox input "true"
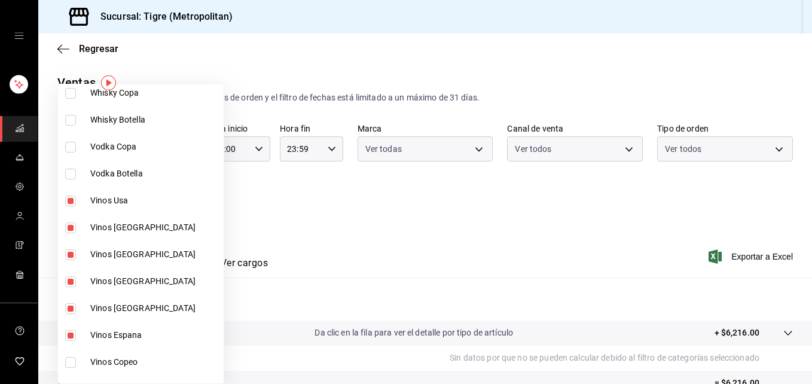
type input "0d350b28-2fd3-479d-aea3-3b197f57f2a2,6cc0ca04-caef-4251-9f5a-60f930f66248,d5951…"
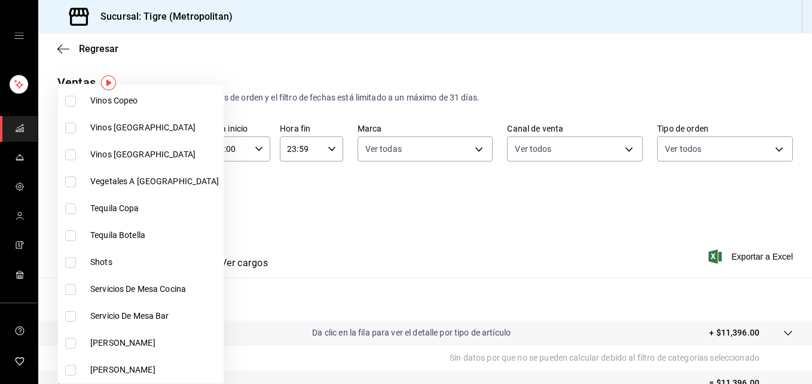
click at [71, 127] on input "checkbox" at bounding box center [70, 128] width 11 height 11
checkbox input "true"
type input "0d350b28-2fd3-479d-aea3-3b197f57f2a2,6cc0ca04-caef-4251-9f5a-60f930f66248,d5951…"
click at [69, 155] on input "checkbox" at bounding box center [70, 155] width 11 height 11
checkbox input "true"
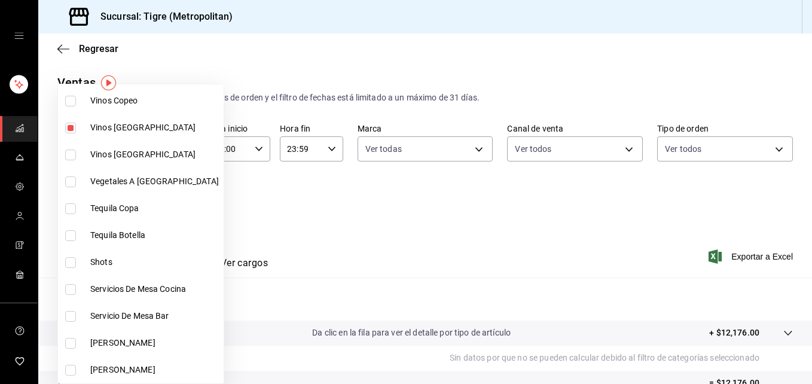
type input "0d350b28-2fd3-479d-aea3-3b197f57f2a2,6cc0ca04-caef-4251-9f5a-60f930f66248,d5951…"
click at [303, 196] on div at bounding box center [406, 192] width 812 height 384
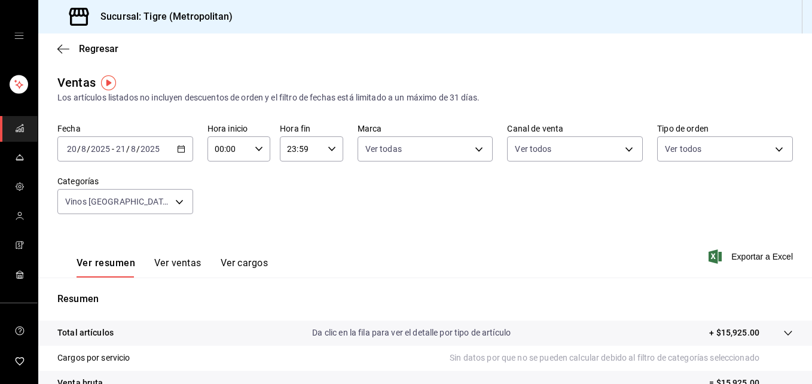
click at [176, 266] on button "Ver ventas" at bounding box center [177, 267] width 47 height 20
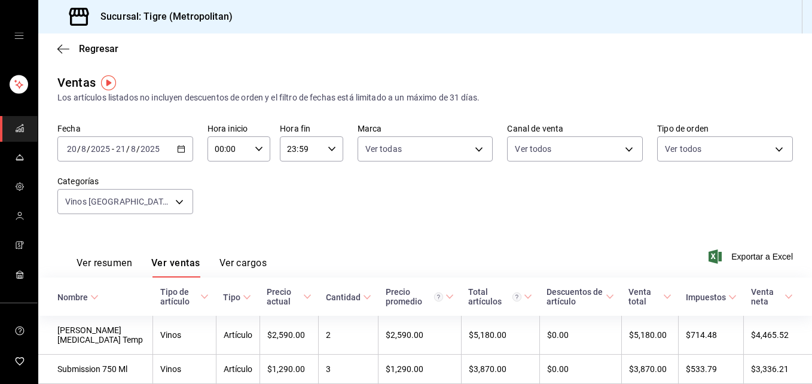
scroll to position [256, 0]
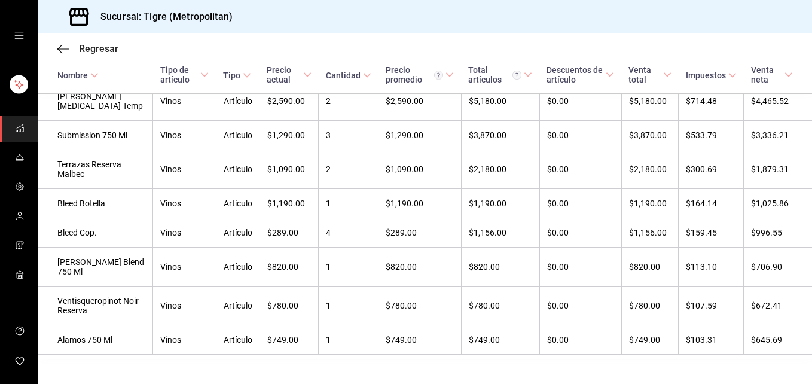
click at [63, 45] on icon "button" at bounding box center [63, 49] width 12 height 11
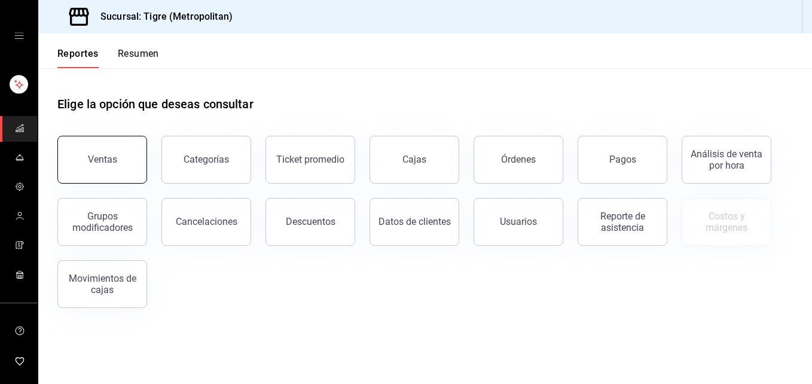
click at [108, 154] on div "Ventas" at bounding box center [102, 159] width 29 height 11
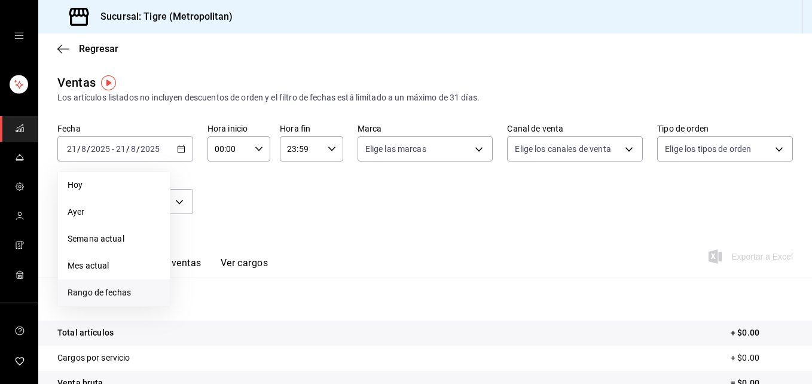
click at [115, 292] on span "Rango de fechas" at bounding box center [114, 292] width 93 height 13
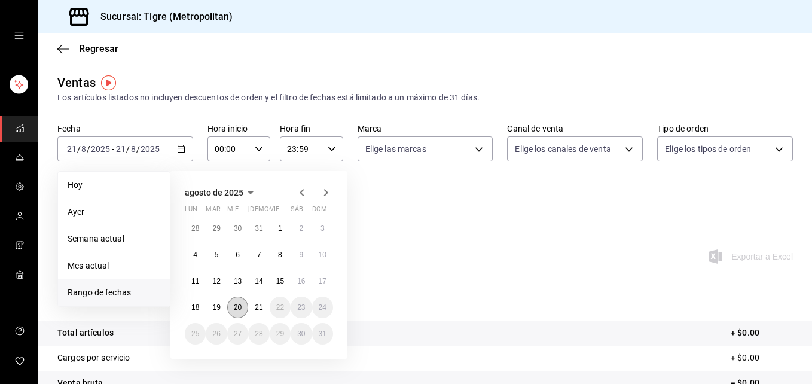
click at [238, 309] on abbr "20" at bounding box center [238, 307] width 8 height 8
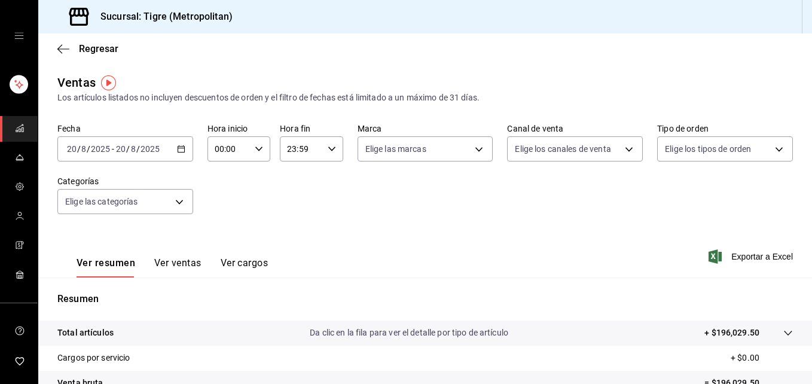
click at [179, 151] on icon "button" at bounding box center [181, 149] width 8 height 8
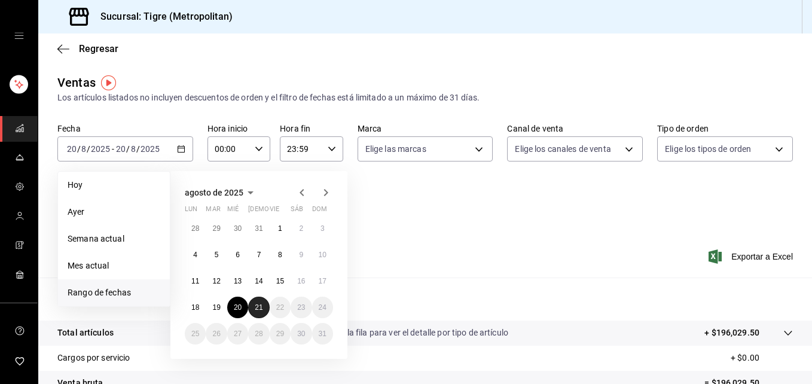
click at [252, 303] on button "21" at bounding box center [258, 308] width 21 height 22
click at [126, 293] on span "Rango de fechas" at bounding box center [114, 292] width 93 height 13
drag, startPoint x: 126, startPoint y: 293, endPoint x: 77, endPoint y: 294, distance: 49.6
click at [77, 294] on span "Rango de fechas" at bounding box center [114, 292] width 93 height 13
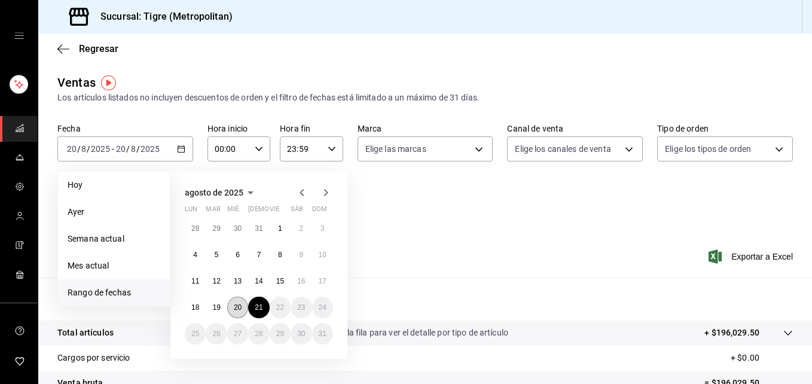
click at [234, 310] on abbr "20" at bounding box center [238, 307] width 8 height 8
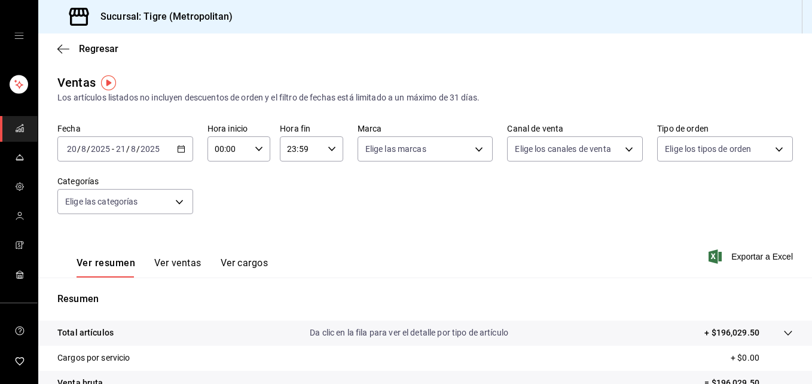
click at [783, 336] on icon at bounding box center [788, 333] width 10 height 10
click at [758, 350] on div "Alimentos $137,206.50" at bounding box center [425, 357] width 736 height 22
click at [745, 362] on p "$137,206.50" at bounding box center [736, 356] width 48 height 13
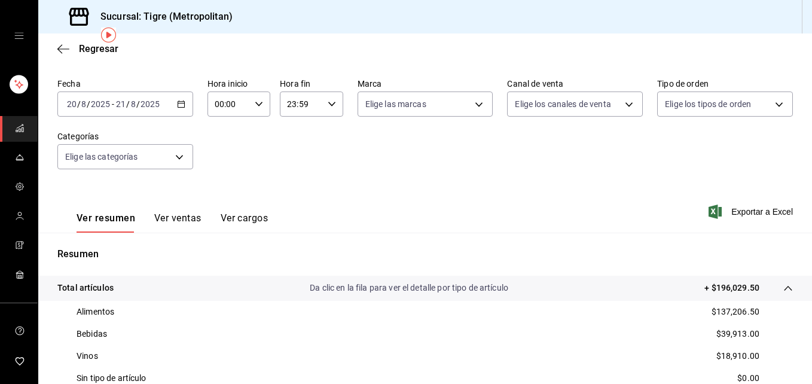
scroll to position [48, 0]
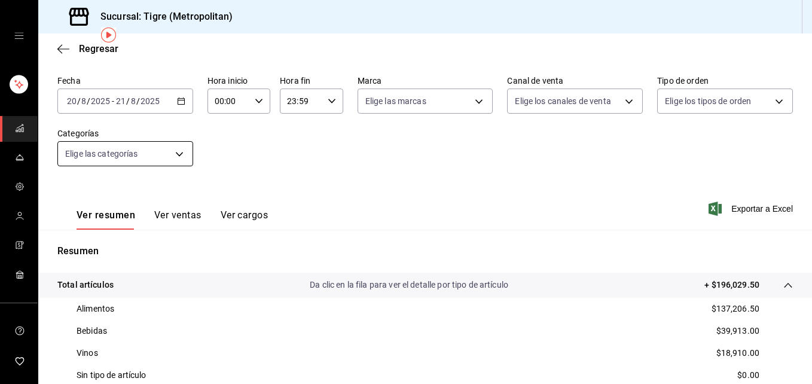
click at [176, 154] on body "Sucursal: Tigre (Metropolitan) Regresar Ventas Los artículos listados no incluy…" at bounding box center [406, 192] width 812 height 384
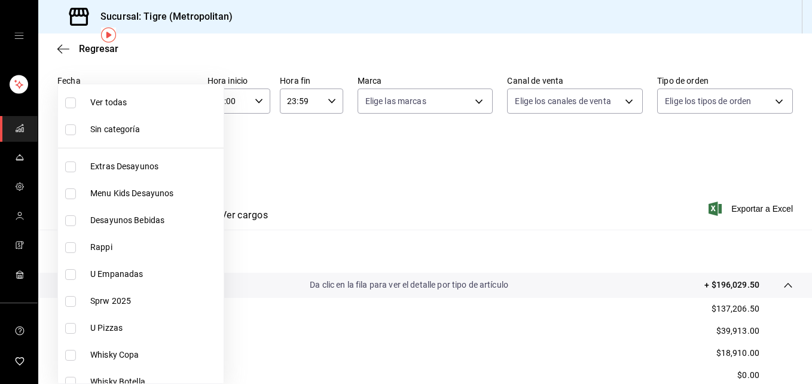
scroll to position [262, 0]
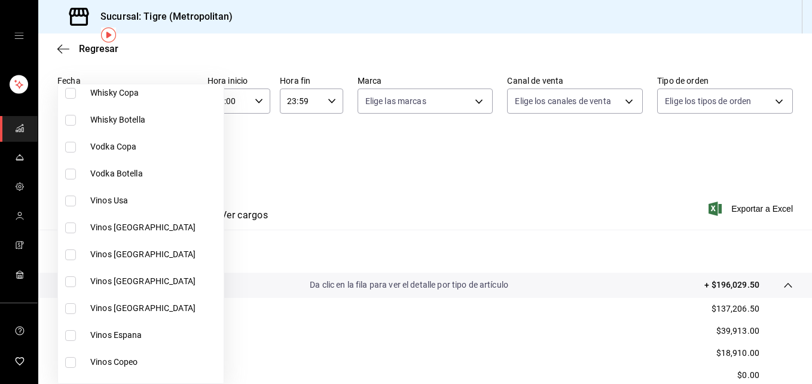
click at [68, 196] on input "checkbox" at bounding box center [70, 201] width 11 height 11
checkbox input "true"
type input "0d350b28-2fd3-479d-aea3-3b197f57f2a2"
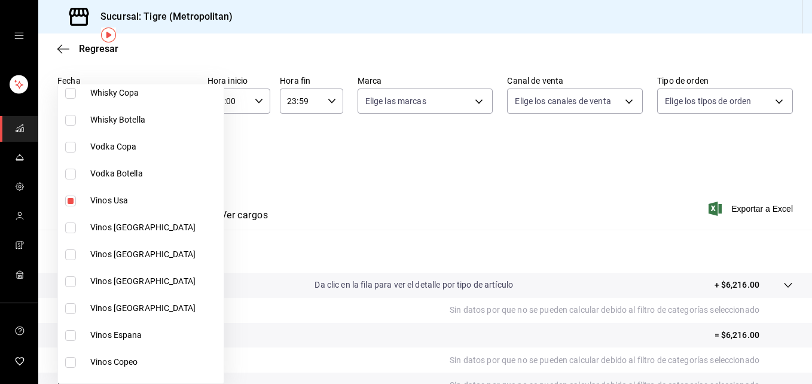
click at [72, 228] on input "checkbox" at bounding box center [70, 227] width 11 height 11
checkbox input "true"
type input "0d350b28-2fd3-479d-aea3-3b197f57f2a2,6cc0ca04-caef-4251-9f5a-60f930f66248"
click at [69, 255] on input "checkbox" at bounding box center [70, 254] width 11 height 11
checkbox input "true"
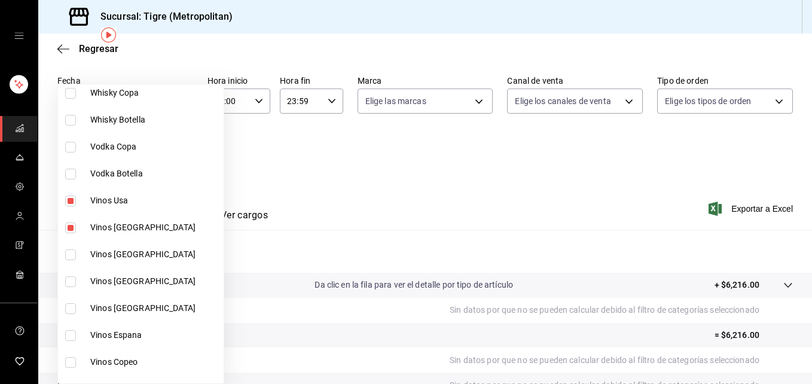
type input "0d350b28-2fd3-479d-aea3-3b197f57f2a2,6cc0ca04-caef-4251-9f5a-60f930f66248,d5951…"
click at [68, 282] on input "checkbox" at bounding box center [70, 281] width 11 height 11
checkbox input "true"
type input "0d350b28-2fd3-479d-aea3-3b197f57f2a2,6cc0ca04-caef-4251-9f5a-60f930f66248,d5951…"
click at [68, 308] on input "checkbox" at bounding box center [70, 308] width 11 height 11
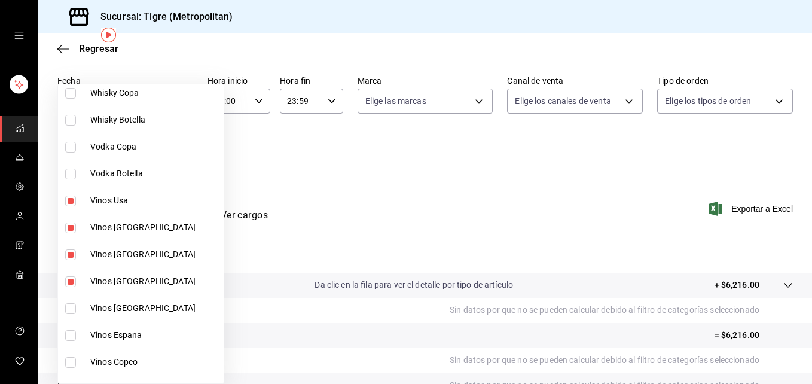
checkbox input "true"
type input "0d350b28-2fd3-479d-aea3-3b197f57f2a2,6cc0ca04-caef-4251-9f5a-60f930f66248,d5951…"
click at [69, 339] on input "checkbox" at bounding box center [70, 335] width 11 height 11
checkbox input "true"
type input "0d350b28-2fd3-479d-aea3-3b197f57f2a2,6cc0ca04-caef-4251-9f5a-60f930f66248,d5951…"
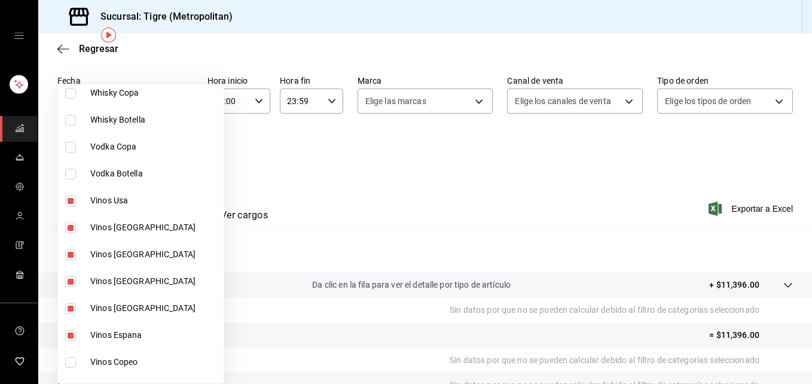
scroll to position [523, 0]
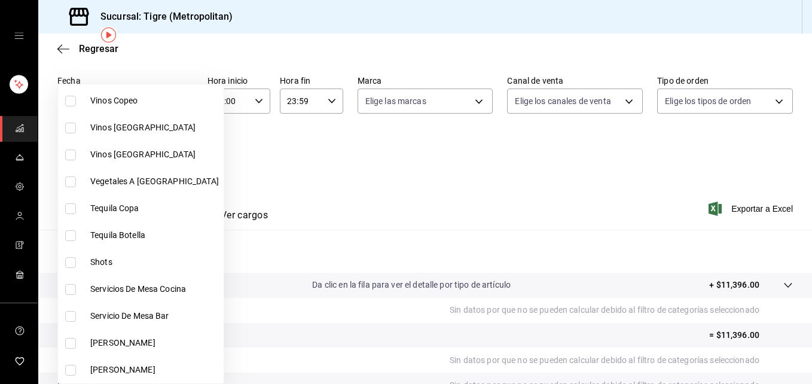
click at [69, 129] on input "checkbox" at bounding box center [70, 128] width 11 height 11
checkbox input "true"
type input "0d350b28-2fd3-479d-aea3-3b197f57f2a2,6cc0ca04-caef-4251-9f5a-60f930f66248,d5951…"
click at [70, 154] on input "checkbox" at bounding box center [70, 155] width 11 height 11
checkbox input "true"
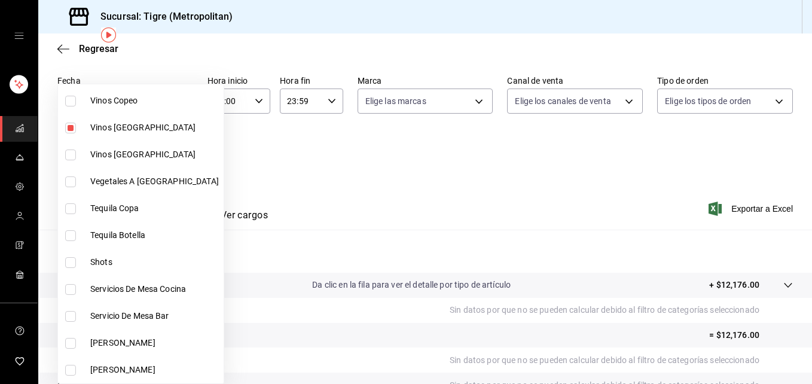
type input "0d350b28-2fd3-479d-aea3-3b197f57f2a2,6cc0ca04-caef-4251-9f5a-60f930f66248,d5951…"
click at [291, 170] on div at bounding box center [406, 192] width 812 height 384
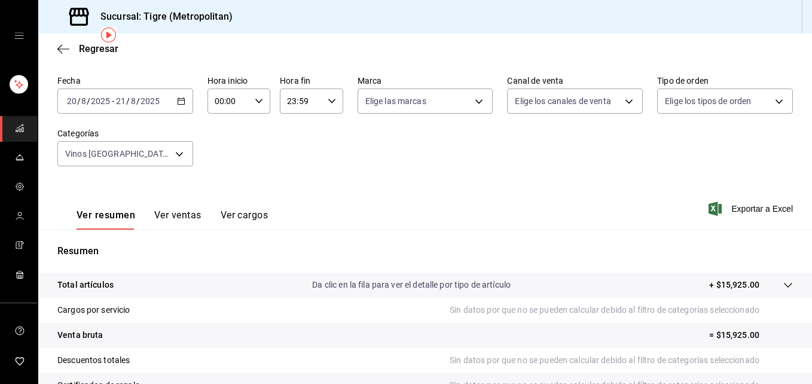
click at [185, 211] on button "Ver ventas" at bounding box center [177, 219] width 47 height 20
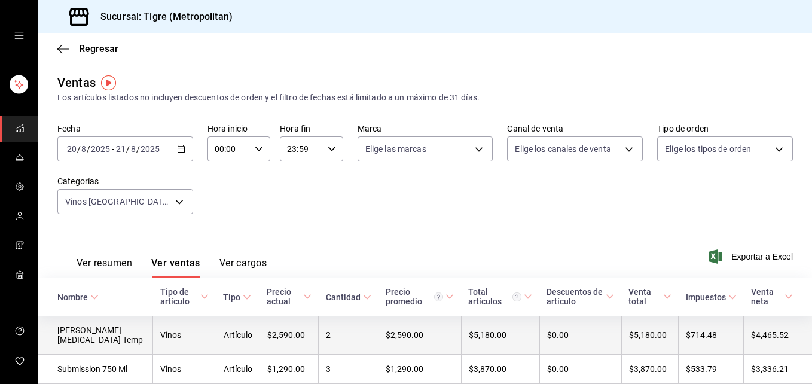
click at [329, 341] on td "2" at bounding box center [349, 335] width 60 height 39
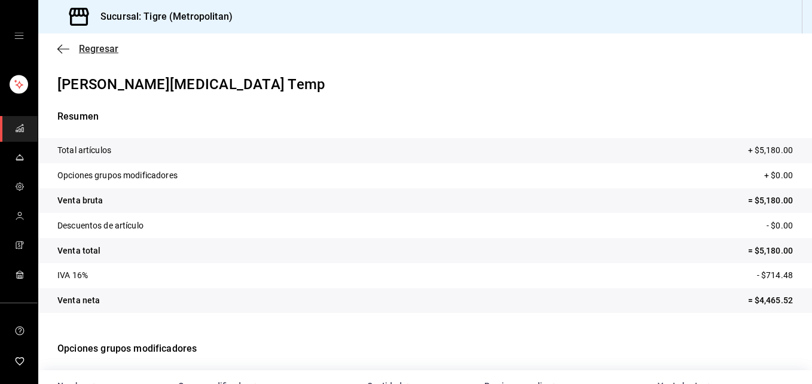
click at [61, 47] on icon "button" at bounding box center [63, 49] width 12 height 11
click at [61, 49] on icon "button" at bounding box center [63, 48] width 12 height 1
click at [63, 52] on icon "button" at bounding box center [63, 49] width 12 height 11
click at [61, 48] on icon "button" at bounding box center [63, 48] width 12 height 1
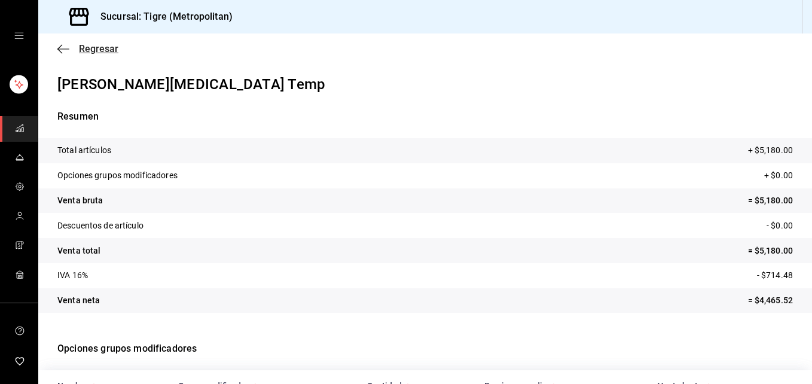
click at [61, 48] on icon "button" at bounding box center [63, 48] width 12 height 1
click at [60, 50] on icon "button" at bounding box center [63, 49] width 12 height 11
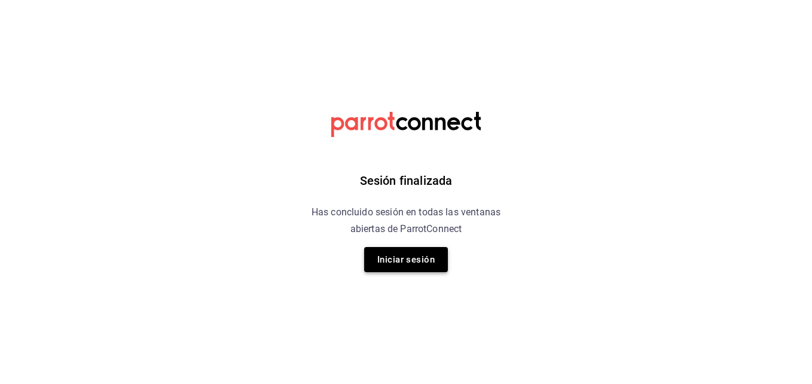
click at [385, 263] on button "Iniciar sesión" at bounding box center [406, 259] width 84 height 25
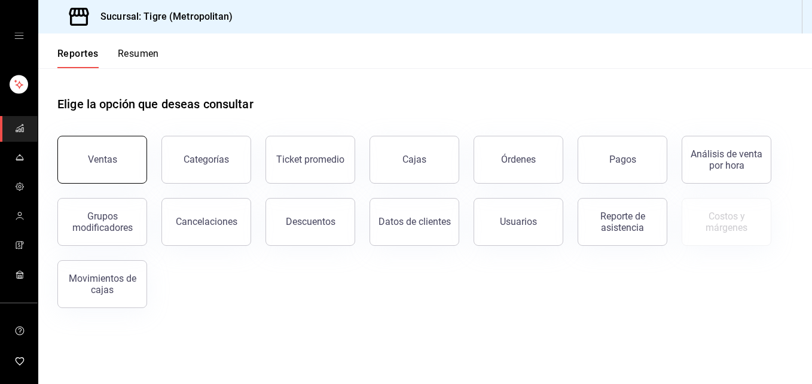
click at [108, 164] on div "Ventas" at bounding box center [102, 159] width 29 height 11
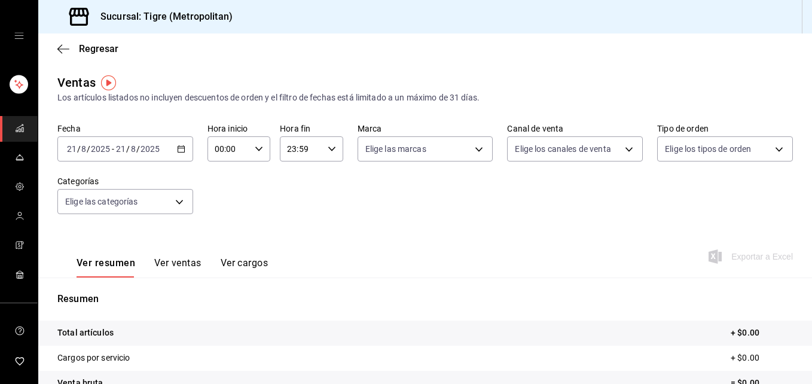
click at [178, 151] on icon "button" at bounding box center [181, 149] width 8 height 8
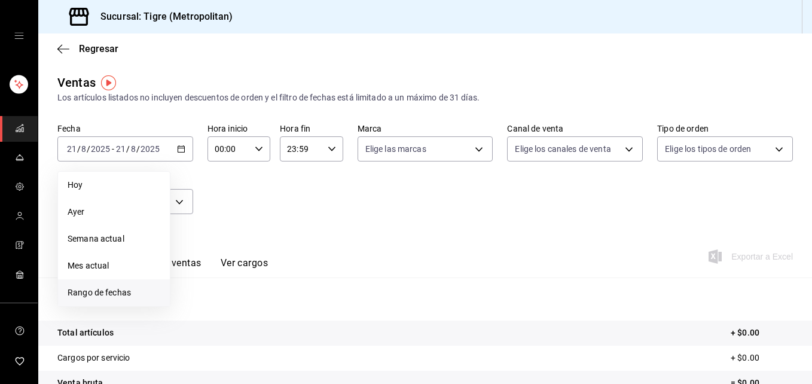
click at [114, 293] on span "Rango de fechas" at bounding box center [114, 292] width 93 height 13
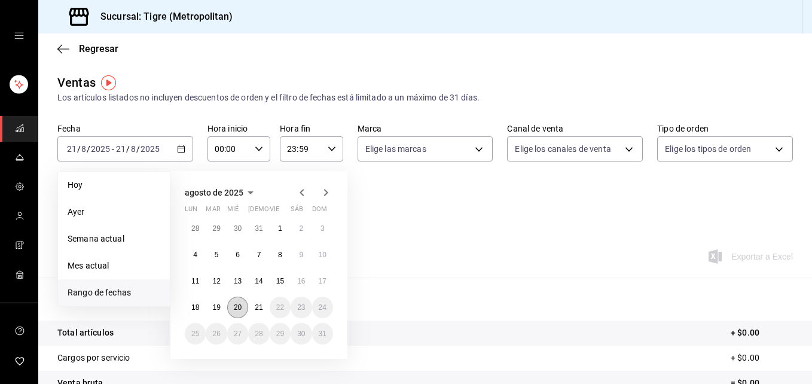
click at [235, 306] on abbr "20" at bounding box center [238, 307] width 8 height 8
click at [251, 310] on button "21" at bounding box center [258, 308] width 21 height 22
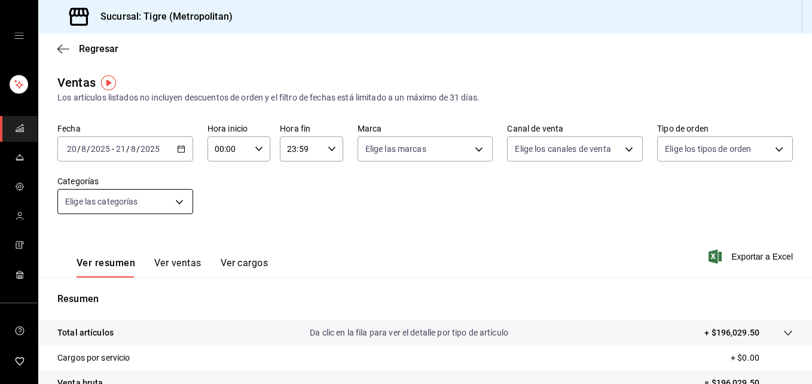
click at [178, 200] on body "Sucursal: Tigre (Metropolitan) Regresar Ventas Los artículos listados no incluy…" at bounding box center [406, 192] width 812 height 384
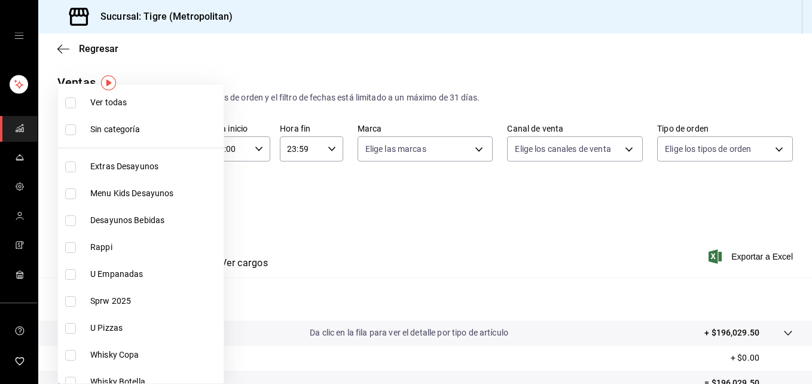
scroll to position [262, 0]
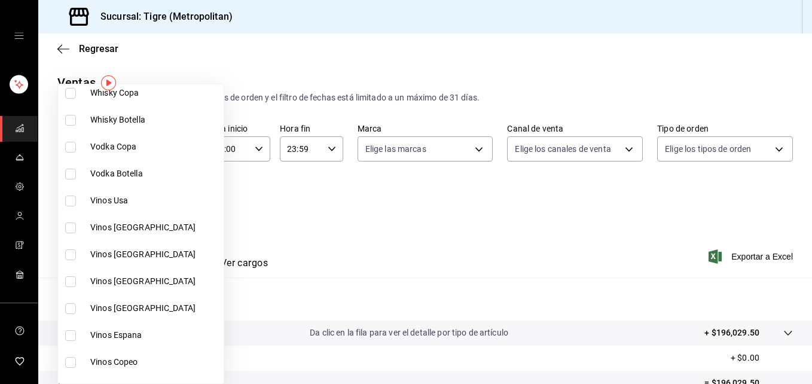
click at [68, 202] on input "checkbox" at bounding box center [70, 201] width 11 height 11
checkbox input "true"
type input "0d350b28-2fd3-479d-aea3-3b197f57f2a2"
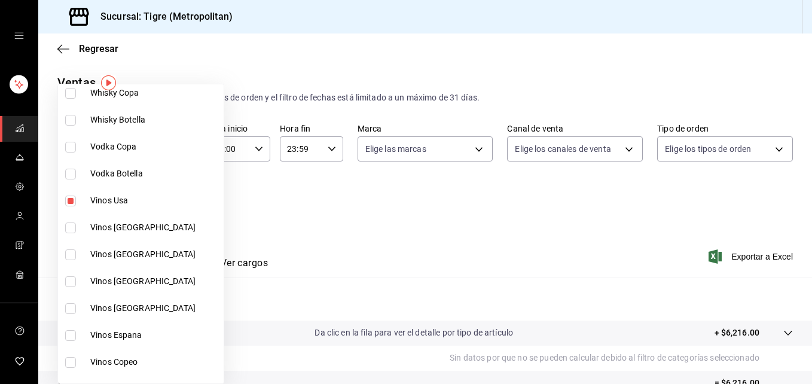
click at [71, 227] on input "checkbox" at bounding box center [70, 227] width 11 height 11
checkbox input "false"
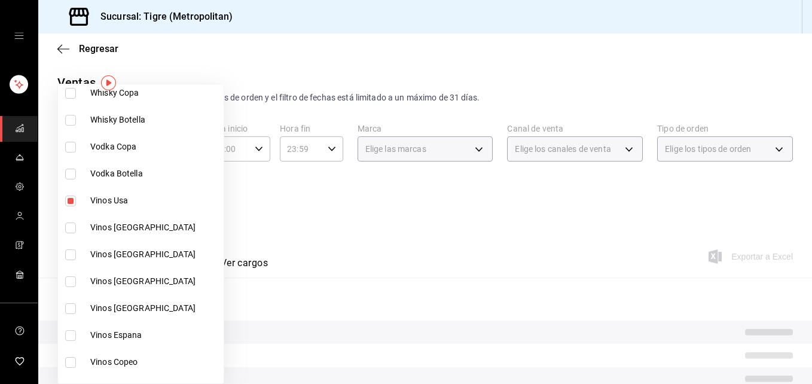
type input "0d350b28-2fd3-479d-aea3-3b197f57f2a2"
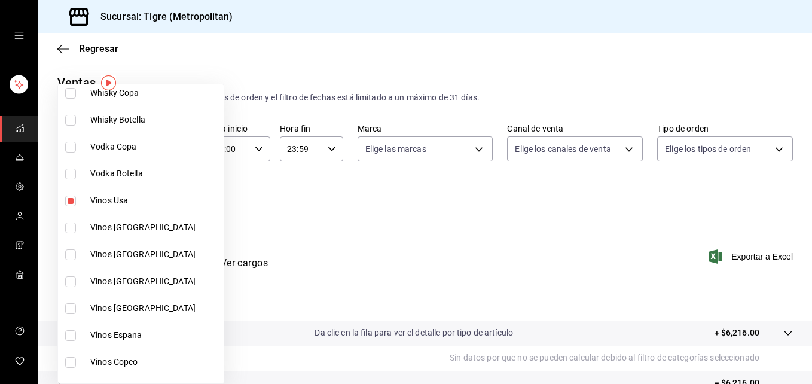
click at [69, 228] on input "checkbox" at bounding box center [70, 227] width 11 height 11
checkbox input "true"
type input "0d350b28-2fd3-479d-aea3-3b197f57f2a2,6cc0ca04-caef-4251-9f5a-60f930f66248"
click at [69, 255] on input "checkbox" at bounding box center [70, 254] width 11 height 11
checkbox input "true"
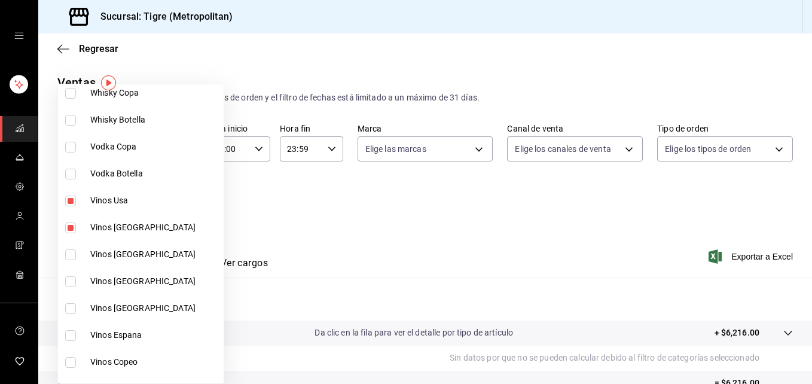
type input "0d350b28-2fd3-479d-aea3-3b197f57f2a2,6cc0ca04-caef-4251-9f5a-60f930f66248,d5951…"
click at [68, 282] on input "checkbox" at bounding box center [70, 281] width 11 height 11
checkbox input "true"
type input "0d350b28-2fd3-479d-aea3-3b197f57f2a2,6cc0ca04-caef-4251-9f5a-60f930f66248,d5951…"
click at [69, 307] on input "checkbox" at bounding box center [70, 308] width 11 height 11
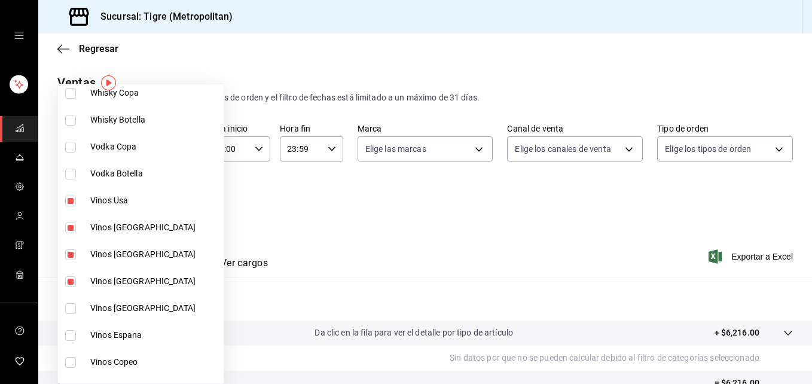
checkbox input "true"
type input "0d350b28-2fd3-479d-aea3-3b197f57f2a2,6cc0ca04-caef-4251-9f5a-60f930f66248,d5951…"
click at [71, 334] on input "checkbox" at bounding box center [70, 335] width 11 height 11
checkbox input "true"
type input "0d350b28-2fd3-479d-aea3-3b197f57f2a2,6cc0ca04-caef-4251-9f5a-60f930f66248,d5951…"
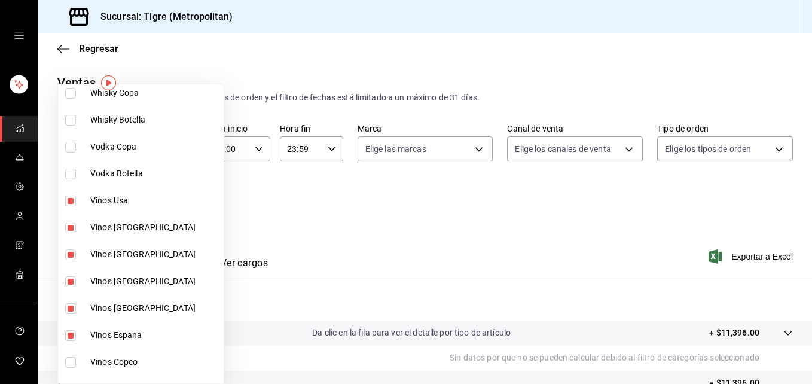
scroll to position [523, 0]
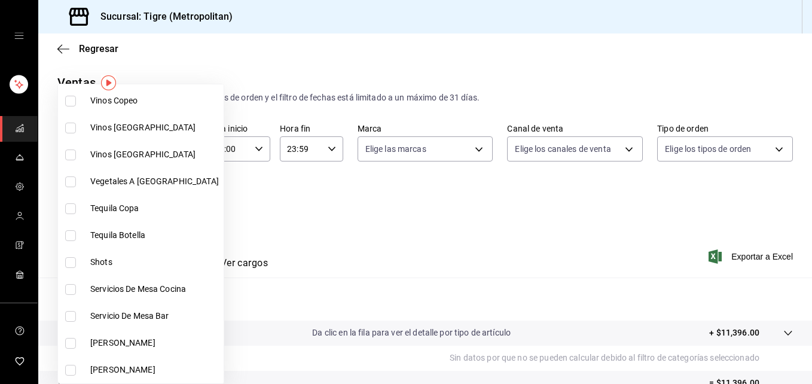
click at [69, 127] on input "checkbox" at bounding box center [70, 128] width 11 height 11
checkbox input "true"
type input "0d350b28-2fd3-479d-aea3-3b197f57f2a2,6cc0ca04-caef-4251-9f5a-60f930f66248,d5951…"
click at [69, 157] on input "checkbox" at bounding box center [70, 155] width 11 height 11
checkbox input "true"
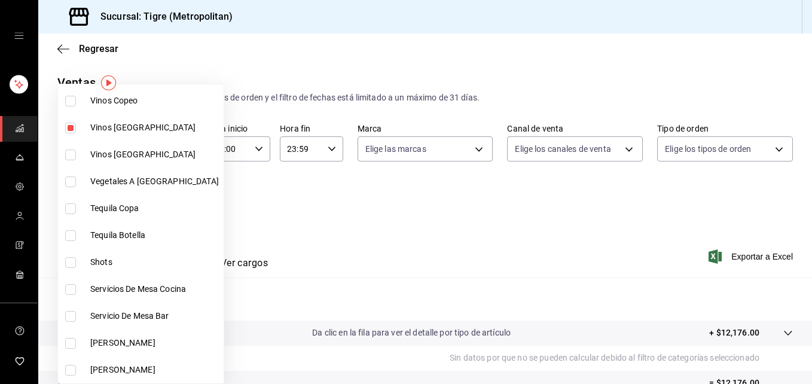
type input "0d350b28-2fd3-479d-aea3-3b197f57f2a2,6cc0ca04-caef-4251-9f5a-60f930f66248,d5951…"
click at [233, 191] on div at bounding box center [406, 192] width 812 height 384
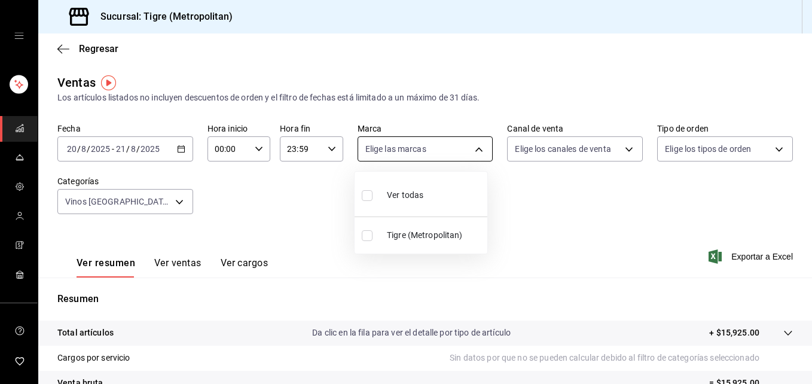
click at [471, 151] on body "Sucursal: Tigre (Metropolitan) Regresar Ventas Los artículos listados no incluy…" at bounding box center [406, 192] width 812 height 384
click at [367, 196] on input "checkbox" at bounding box center [367, 195] width 11 height 11
checkbox input "true"
type input "d2a20516-989b-40fe-838d-c8b0b31ef0ff"
checkbox input "true"
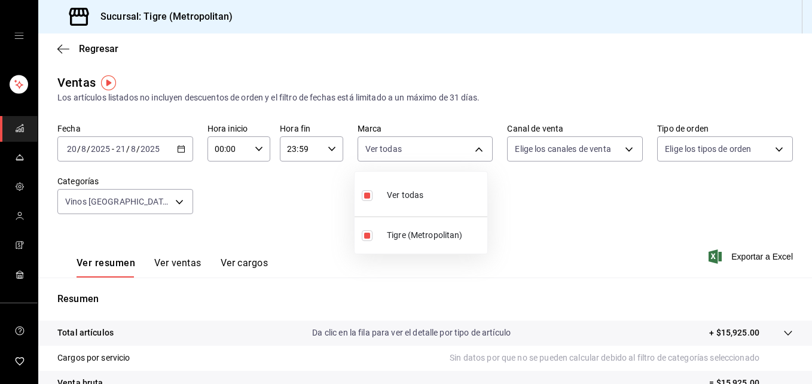
click at [622, 152] on div at bounding box center [406, 192] width 812 height 384
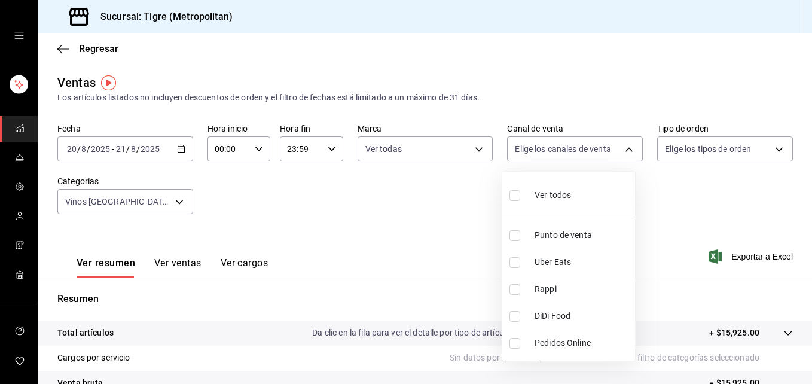
click at [622, 152] on body "Sucursal: Tigre (Metropolitan) Regresar Ventas Los artículos listados no incluy…" at bounding box center [406, 192] width 812 height 384
click at [512, 197] on input "checkbox" at bounding box center [515, 195] width 11 height 11
checkbox input "true"
type input "PARROT,UBER_EATS,RAPPI,DIDI_FOOD,ONLINE"
checkbox input "true"
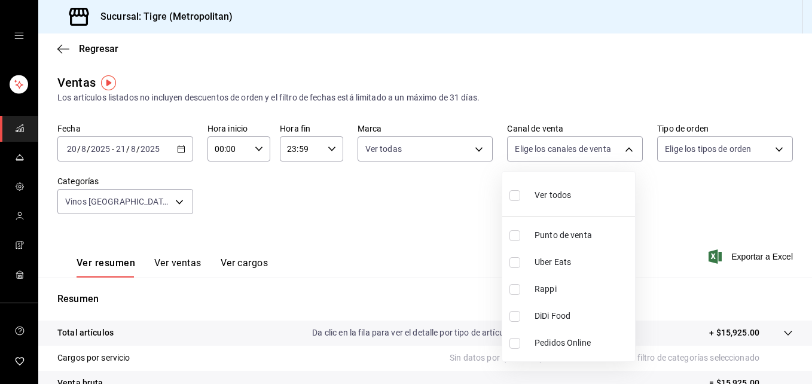
checkbox input "true"
click at [768, 150] on div at bounding box center [406, 192] width 812 height 384
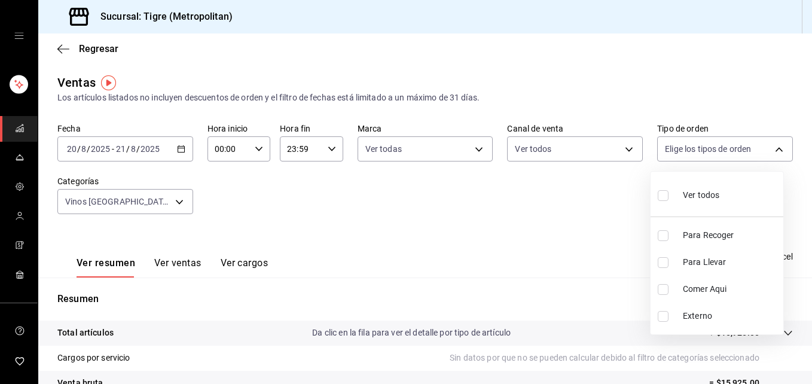
click at [768, 150] on body "Sucursal: Tigre (Metropolitan) Regresar Ventas Los artículos listados no incluy…" at bounding box center [406, 192] width 812 height 384
click at [663, 200] on input "checkbox" at bounding box center [663, 195] width 11 height 11
checkbox input "true"
type input "f7df4de8-9964-48c4-9e53-dd040d652eda,4cfece08-abf2-465c-953c-59dc98a97bb2,5a16a…"
checkbox input "true"
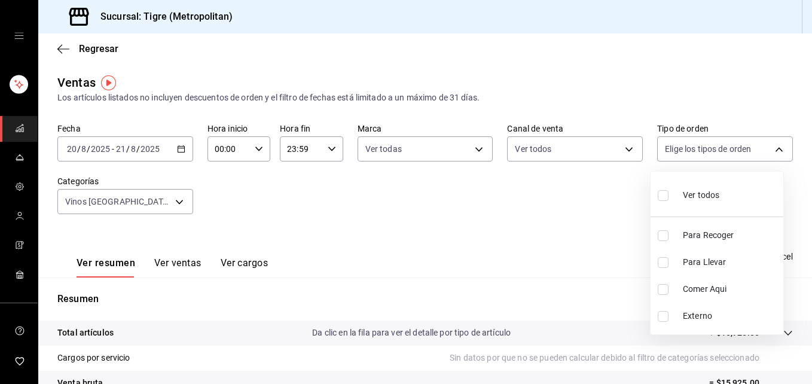
checkbox input "true"
click at [188, 266] on div at bounding box center [406, 192] width 812 height 384
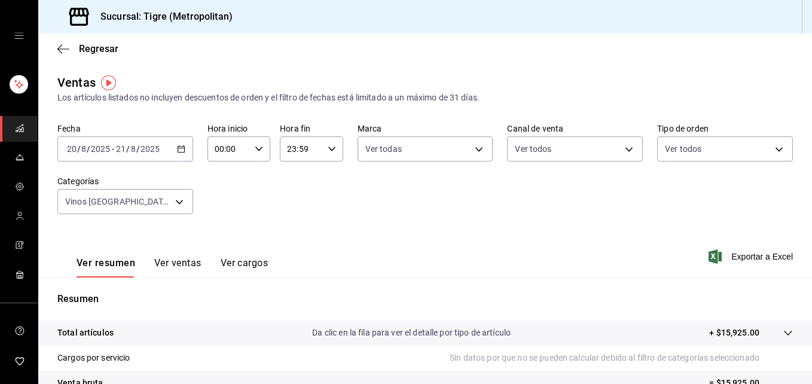
click at [188, 266] on button "Ver ventas" at bounding box center [177, 267] width 47 height 20
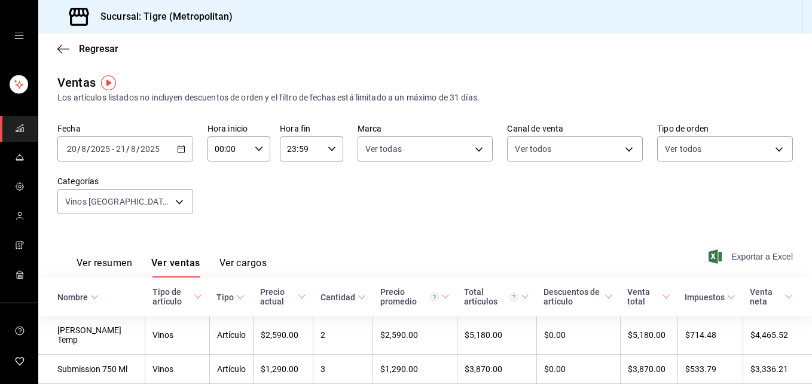
click at [752, 255] on span "Exportar a Excel" at bounding box center [752, 256] width 82 height 14
click at [176, 200] on body "Sucursal: Tigre (Metropolitan) Regresar Ventas Los artículos listados no incluy…" at bounding box center [406, 192] width 812 height 384
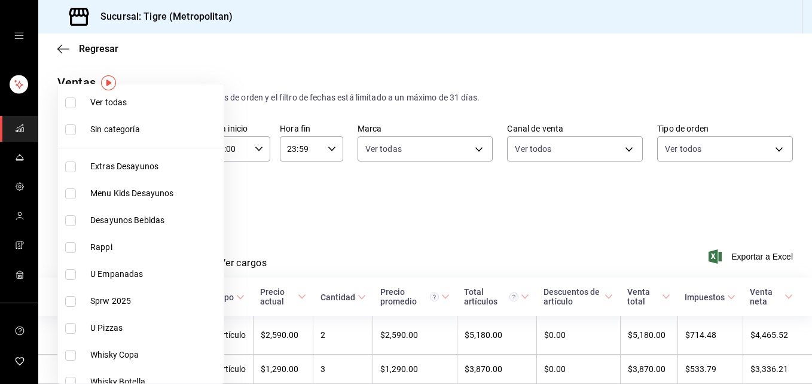
scroll to position [262, 0]
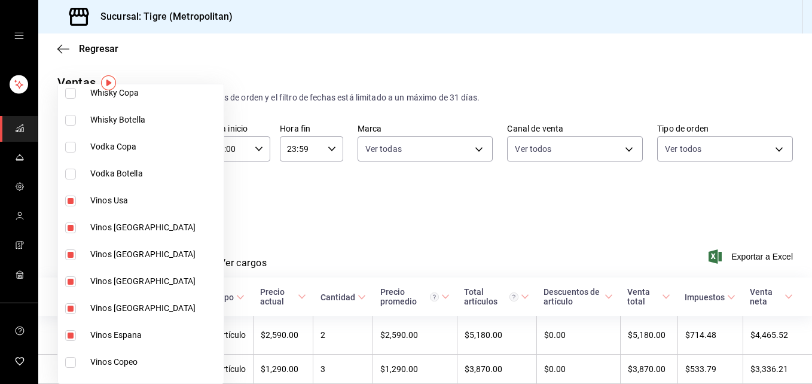
click at [68, 205] on input "checkbox" at bounding box center [70, 201] width 11 height 11
checkbox input "false"
type input "6cc0ca04-caef-4251-9f5a-60f930f66248,d59511b3-a47f-4ba0-b107-8f149b3242de,74c27…"
click at [70, 227] on input "checkbox" at bounding box center [70, 227] width 11 height 11
checkbox input "false"
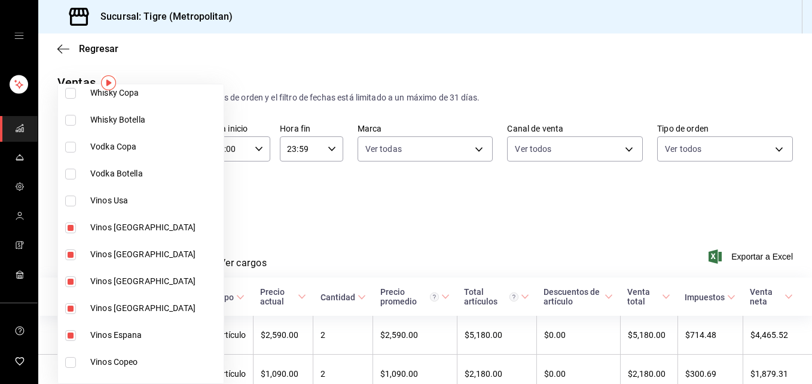
type input "d59511b3-a47f-4ba0-b107-8f149b3242de,74c27143-111e-4bb9-a573-a48c5d160e95,8281a…"
click at [71, 256] on input "checkbox" at bounding box center [70, 254] width 11 height 11
checkbox input "false"
type input "74c27143-111e-4bb9-a573-a48c5d160e95,8281a534-dbcf-485a-8894-d4505872b229,0f074…"
click at [70, 278] on input "checkbox" at bounding box center [70, 281] width 11 height 11
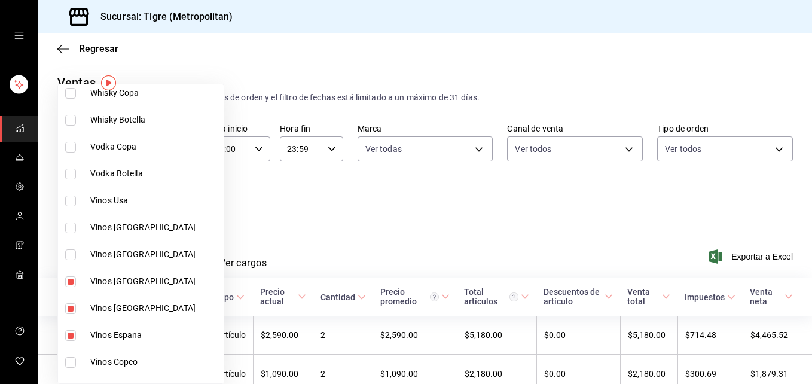
checkbox input "false"
type input "8281a534-dbcf-485a-8894-d4505872b229,0f074240-ccfd-4f92-a01c-ad9577d5ba20,4f2c0…"
click at [71, 307] on input "checkbox" at bounding box center [70, 308] width 11 height 11
checkbox input "false"
type input "0f074240-ccfd-4f92-a01c-ad9577d5ba20,4f2c0ef6-fef9-4dd0-ba22-34a6105d8f4c,bbf09…"
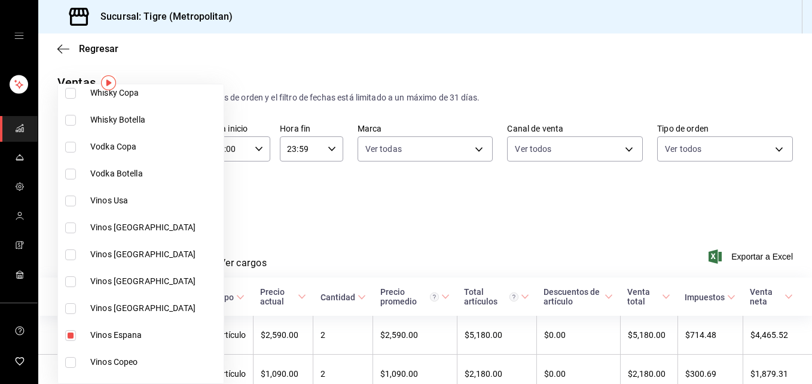
click at [69, 334] on input "checkbox" at bounding box center [70, 335] width 11 height 11
checkbox input "false"
type input "4f2c0ef6-fef9-4dd0-ba22-34a6105d8f4c,bbf0947f-5c82-4391-8151-a195d12e9573"
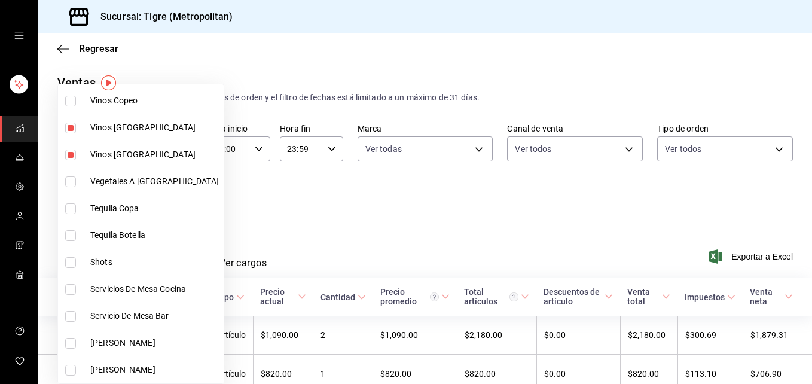
click at [70, 127] on input "checkbox" at bounding box center [70, 128] width 11 height 11
checkbox input "false"
type input "bbf0947f-5c82-4391-8151-a195d12e9573"
click at [71, 155] on input "checkbox" at bounding box center [70, 155] width 11 height 11
checkbox input "false"
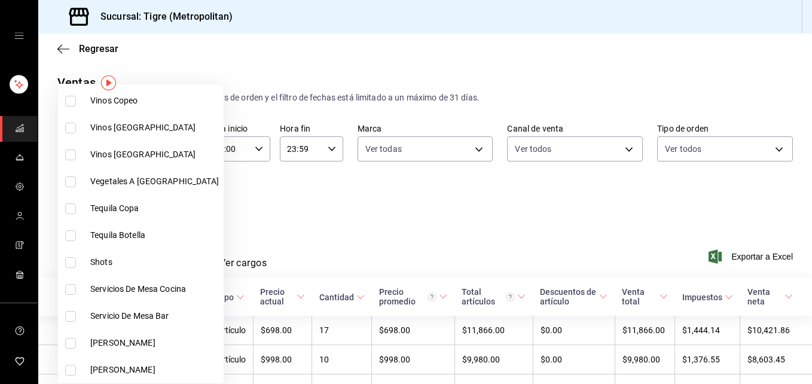
click at [71, 105] on input "checkbox" at bounding box center [70, 101] width 11 height 11
checkbox input "true"
type input "06b7c283-846e-4291-b05e-b10cd9f0c9d1"
click at [279, 216] on div at bounding box center [406, 192] width 812 height 384
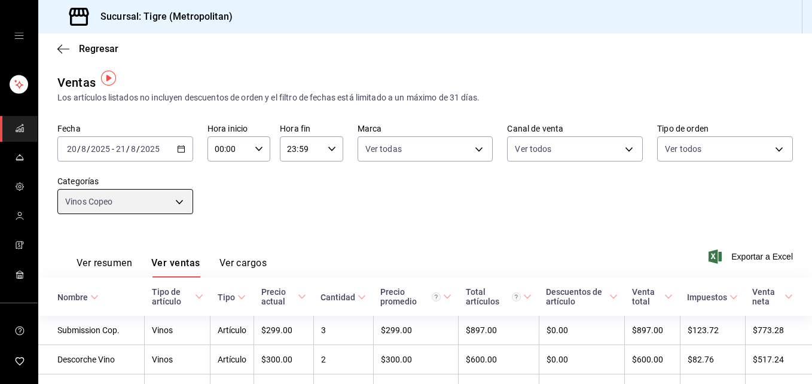
scroll to position [166, 0]
